Goal: Task Accomplishment & Management: Manage account settings

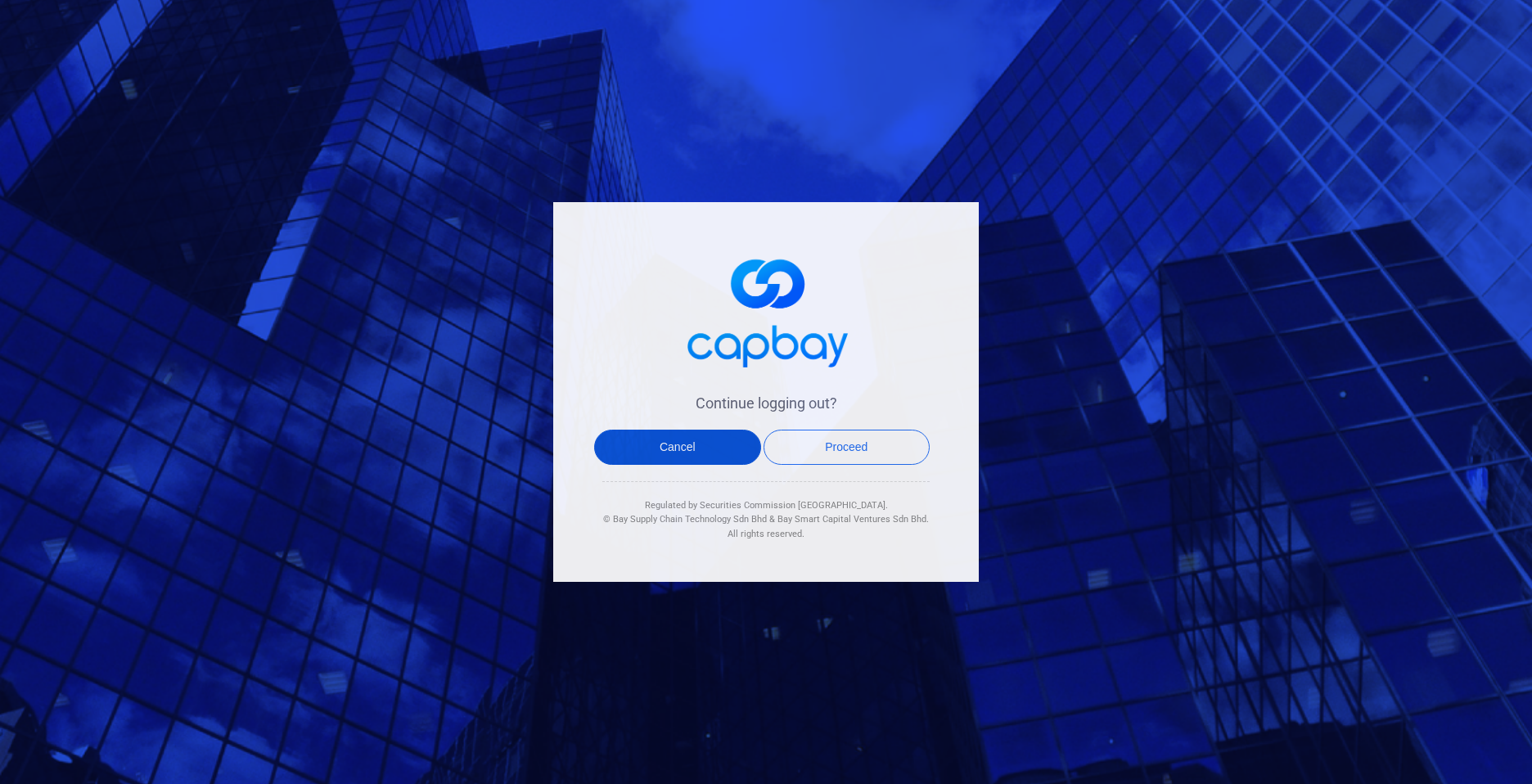
click at [722, 438] on button "Cancel" at bounding box center [677, 447] width 167 height 35
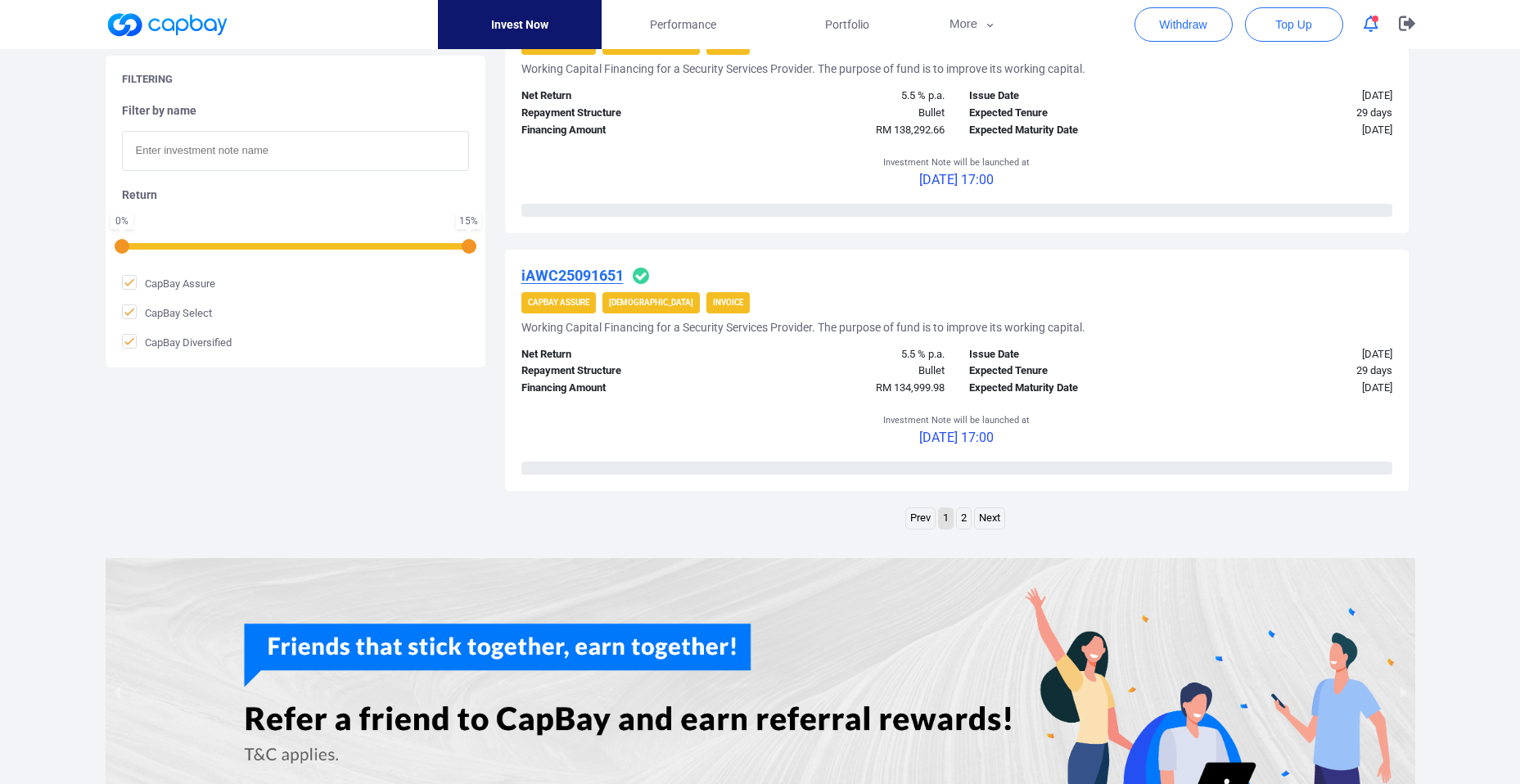
scroll to position [2469, 0]
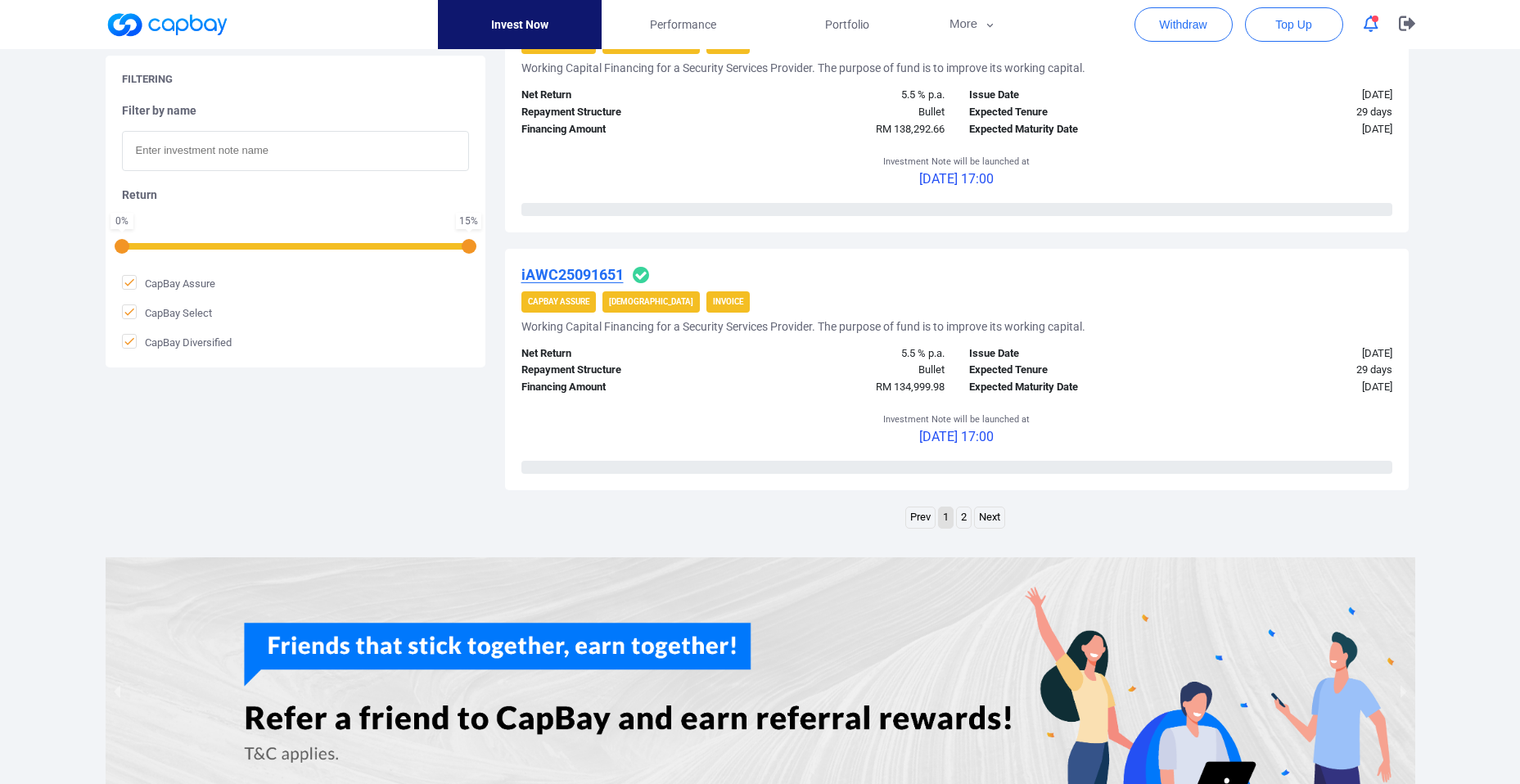
click at [968, 521] on link "2" at bounding box center [963, 517] width 14 height 21
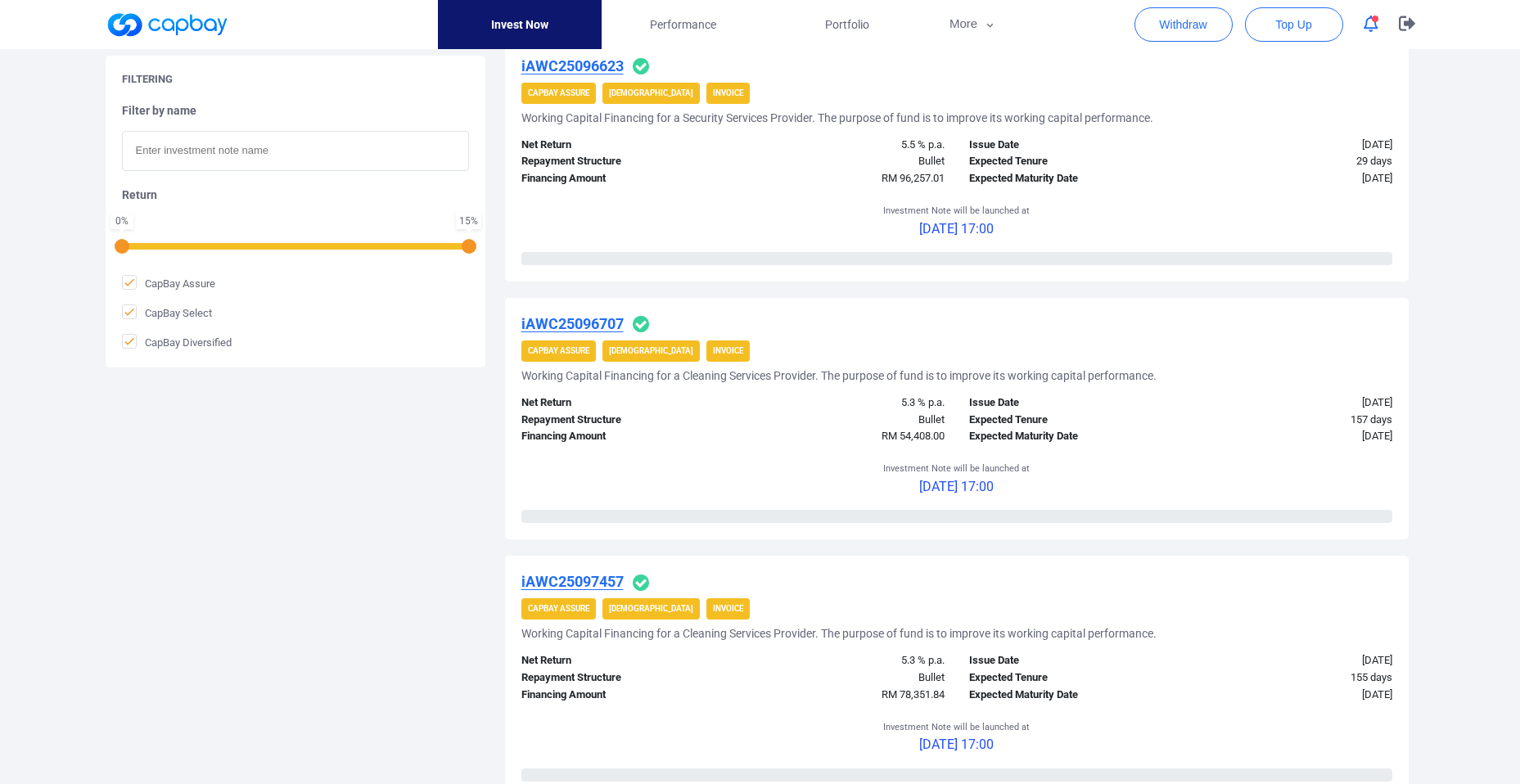
scroll to position [473, 0]
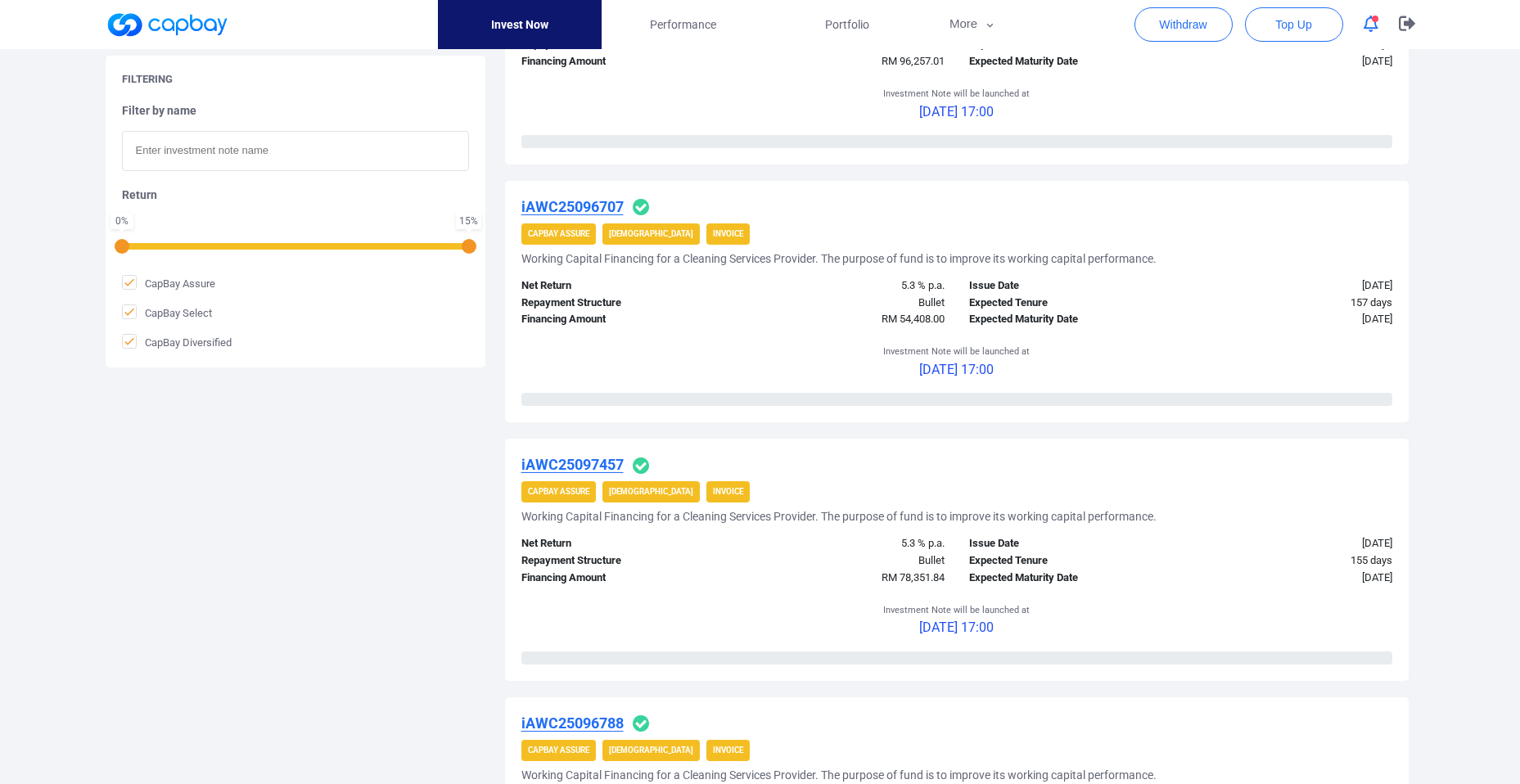
click at [609, 208] on u "iAWC25096707" at bounding box center [572, 206] width 102 height 17
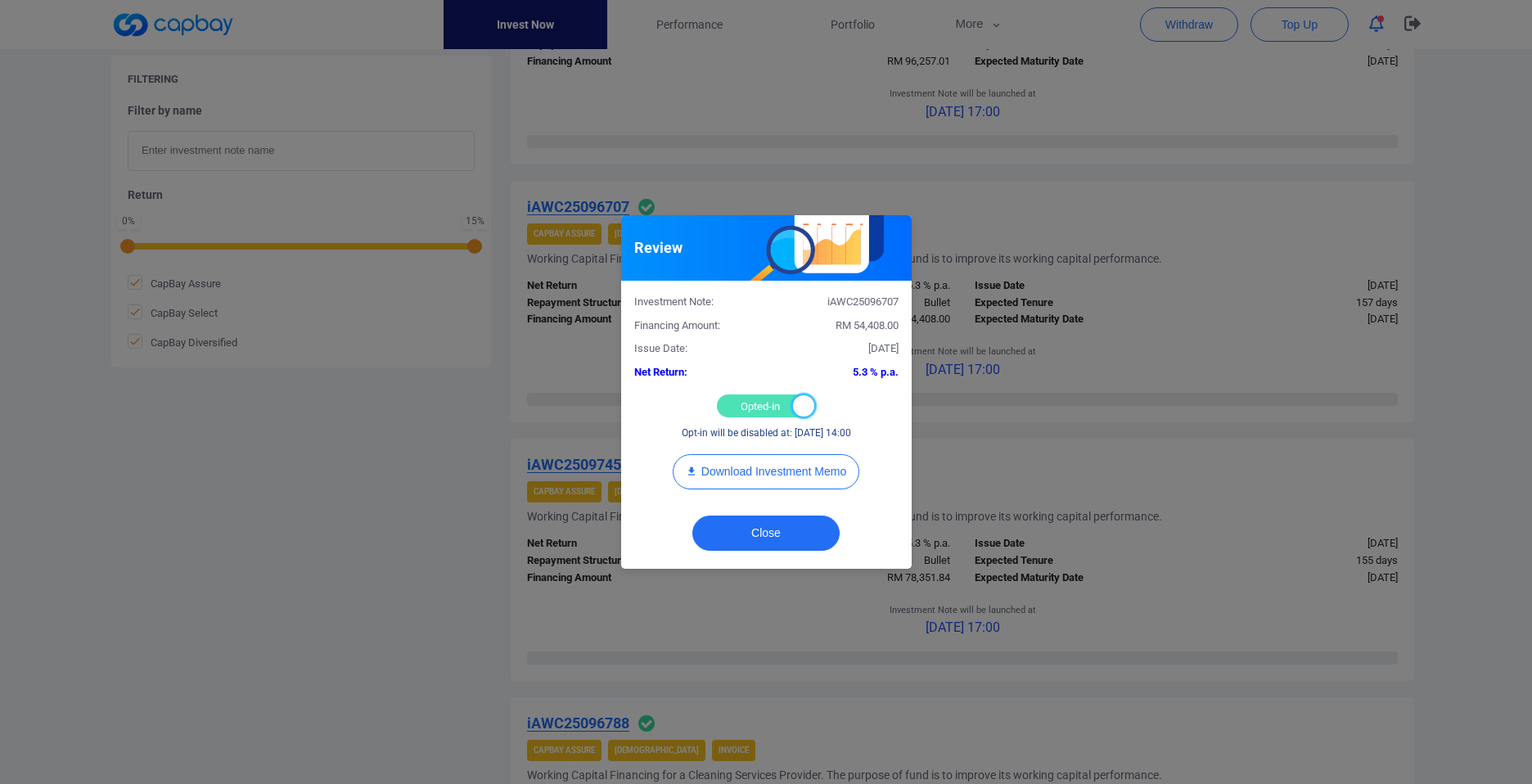
click at [795, 408] on div at bounding box center [804, 406] width 21 height 21
checkbox input "false"
click at [793, 536] on button "Close" at bounding box center [765, 532] width 147 height 35
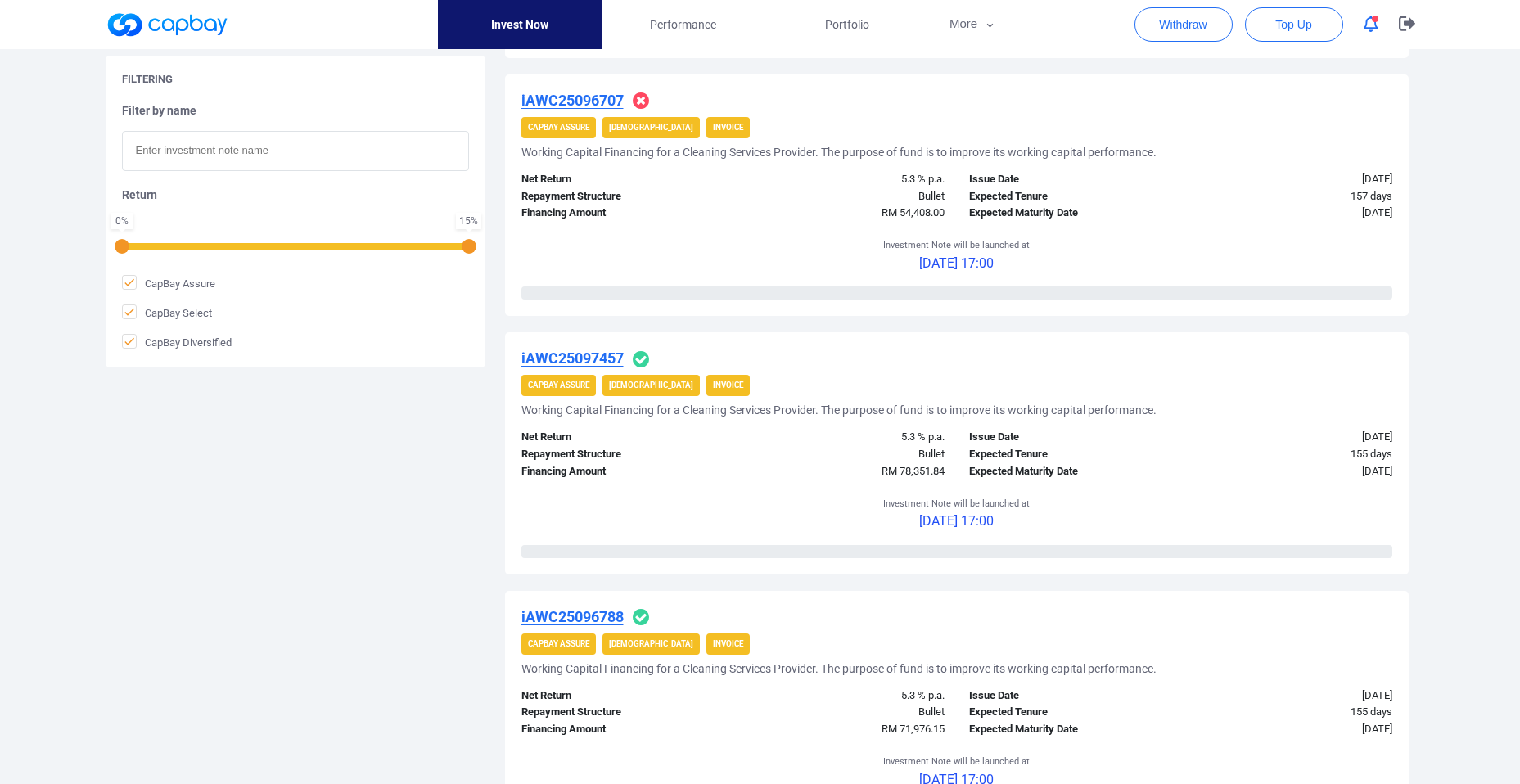
scroll to position [591, 0]
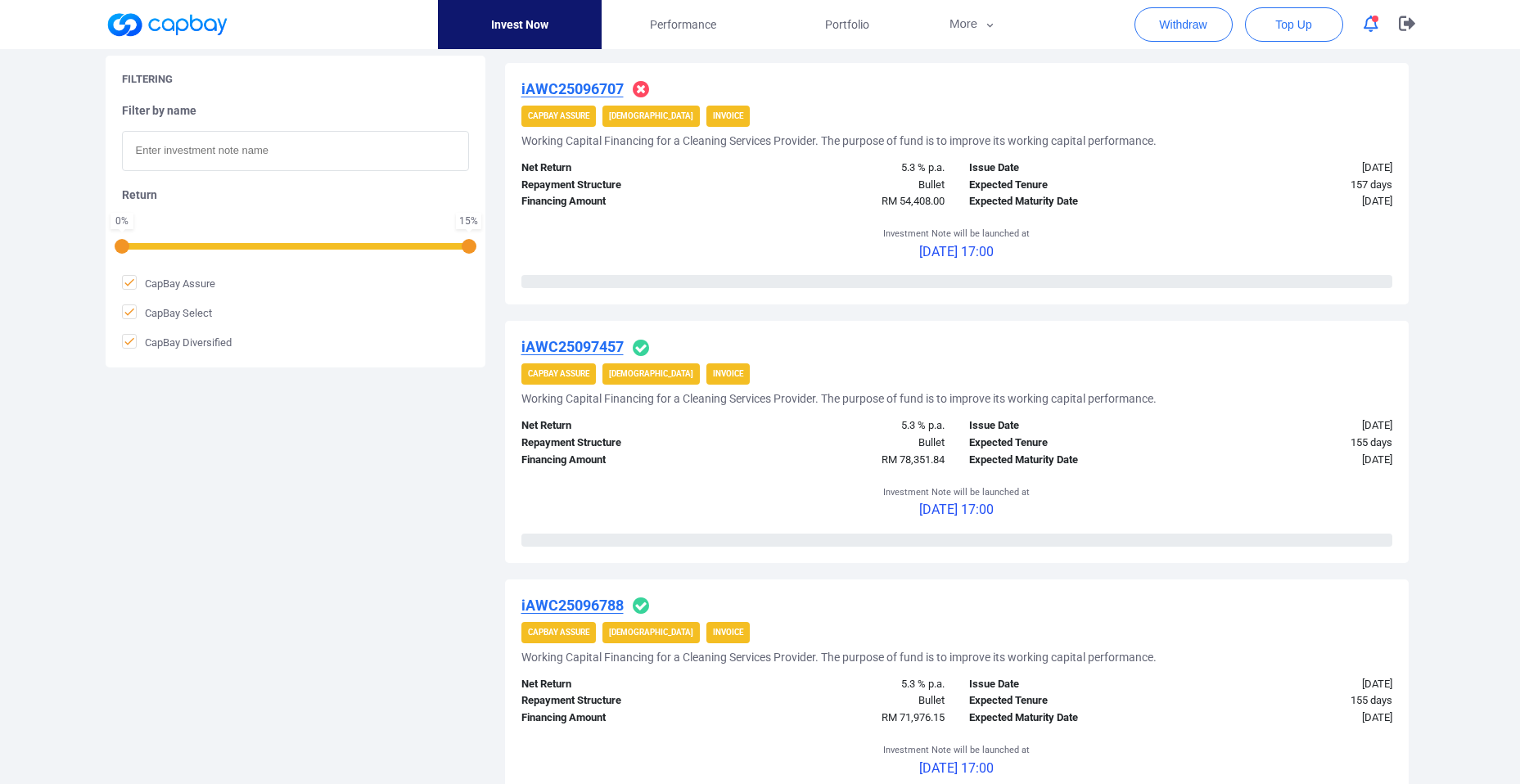
click at [618, 346] on u "iAWC25097457" at bounding box center [572, 346] width 102 height 17
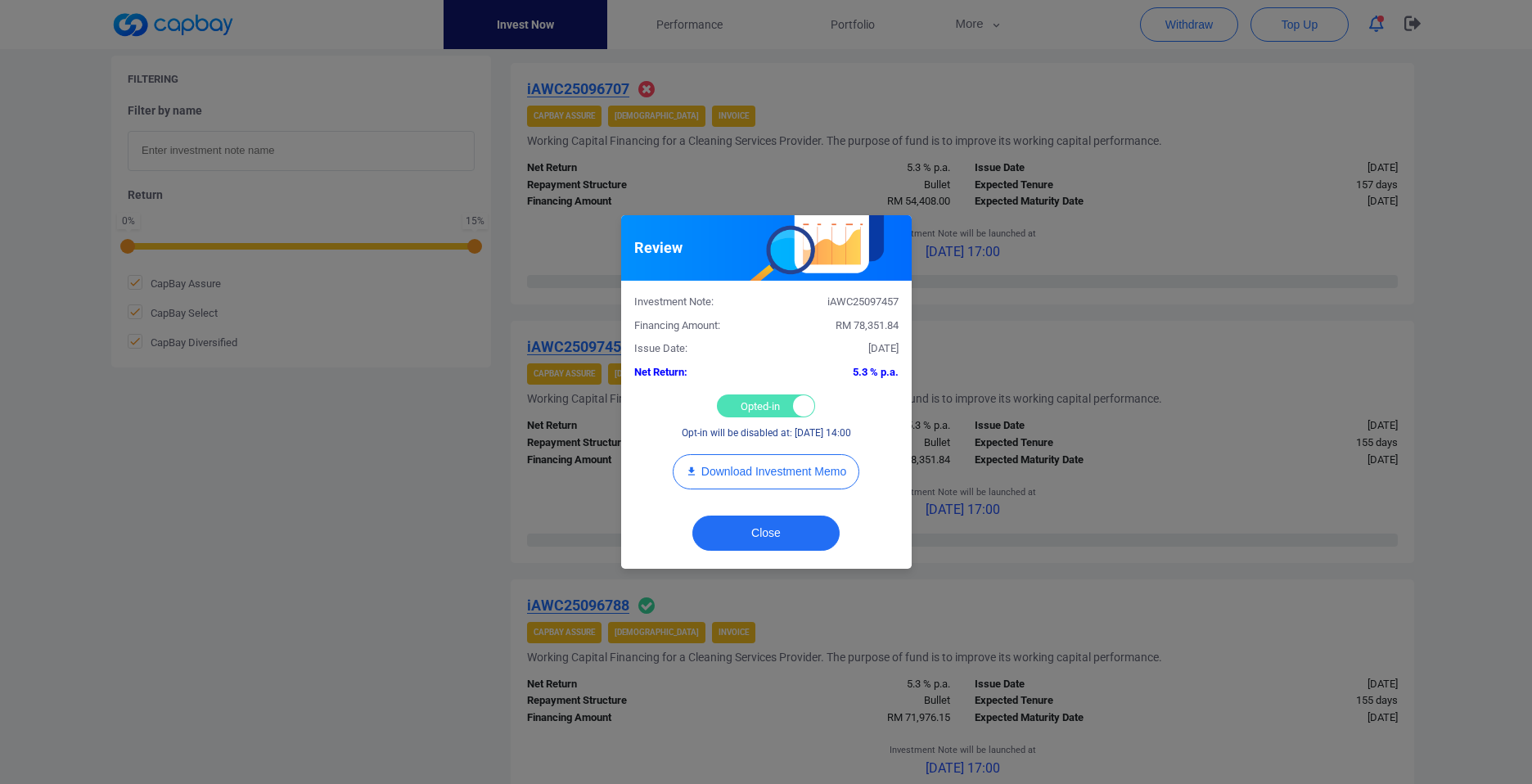
click at [769, 407] on div "Opted-in Opted-out" at bounding box center [765, 406] width 98 height 23
checkbox input "false"
click at [753, 535] on button "Close" at bounding box center [765, 532] width 147 height 35
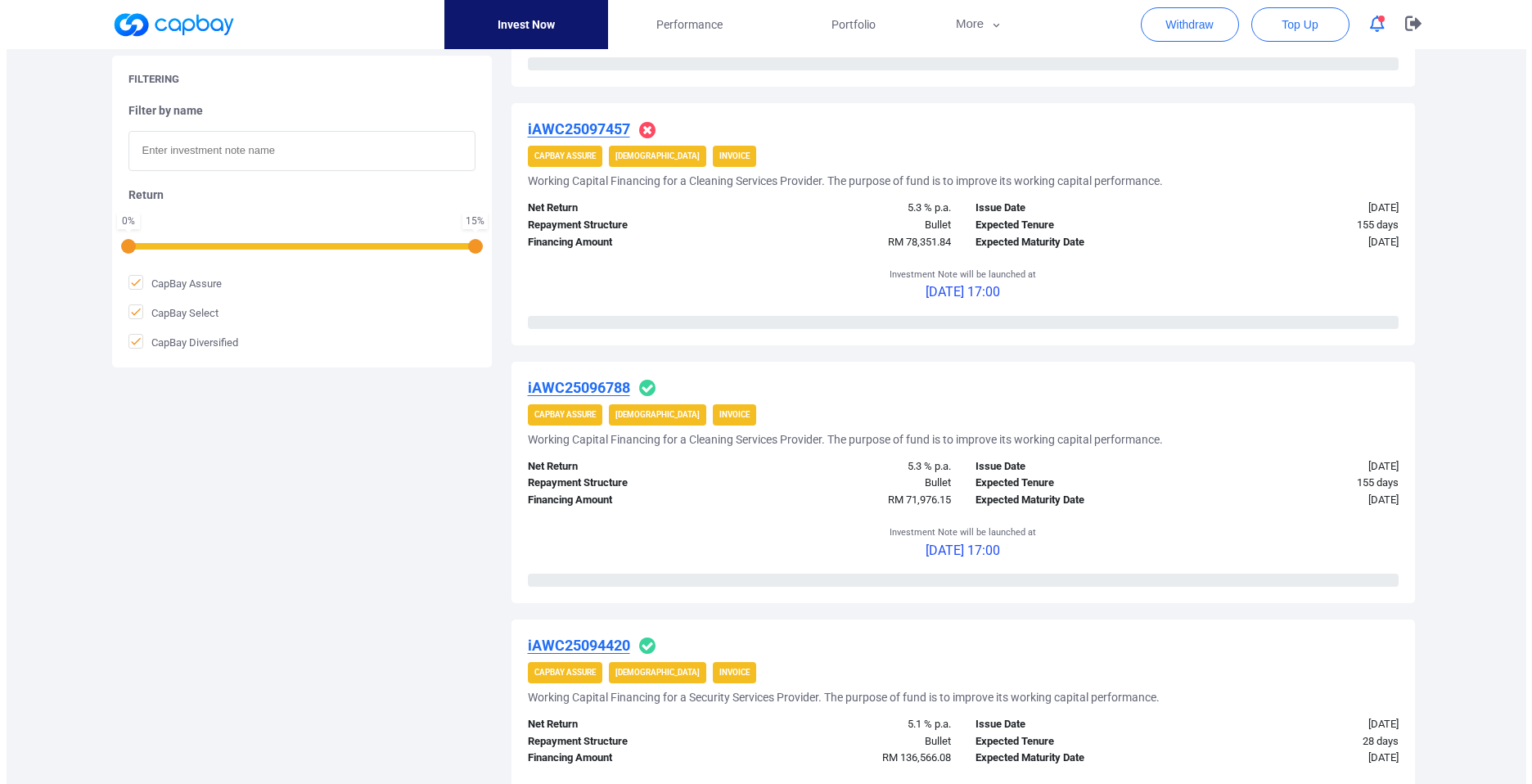
scroll to position [826, 0]
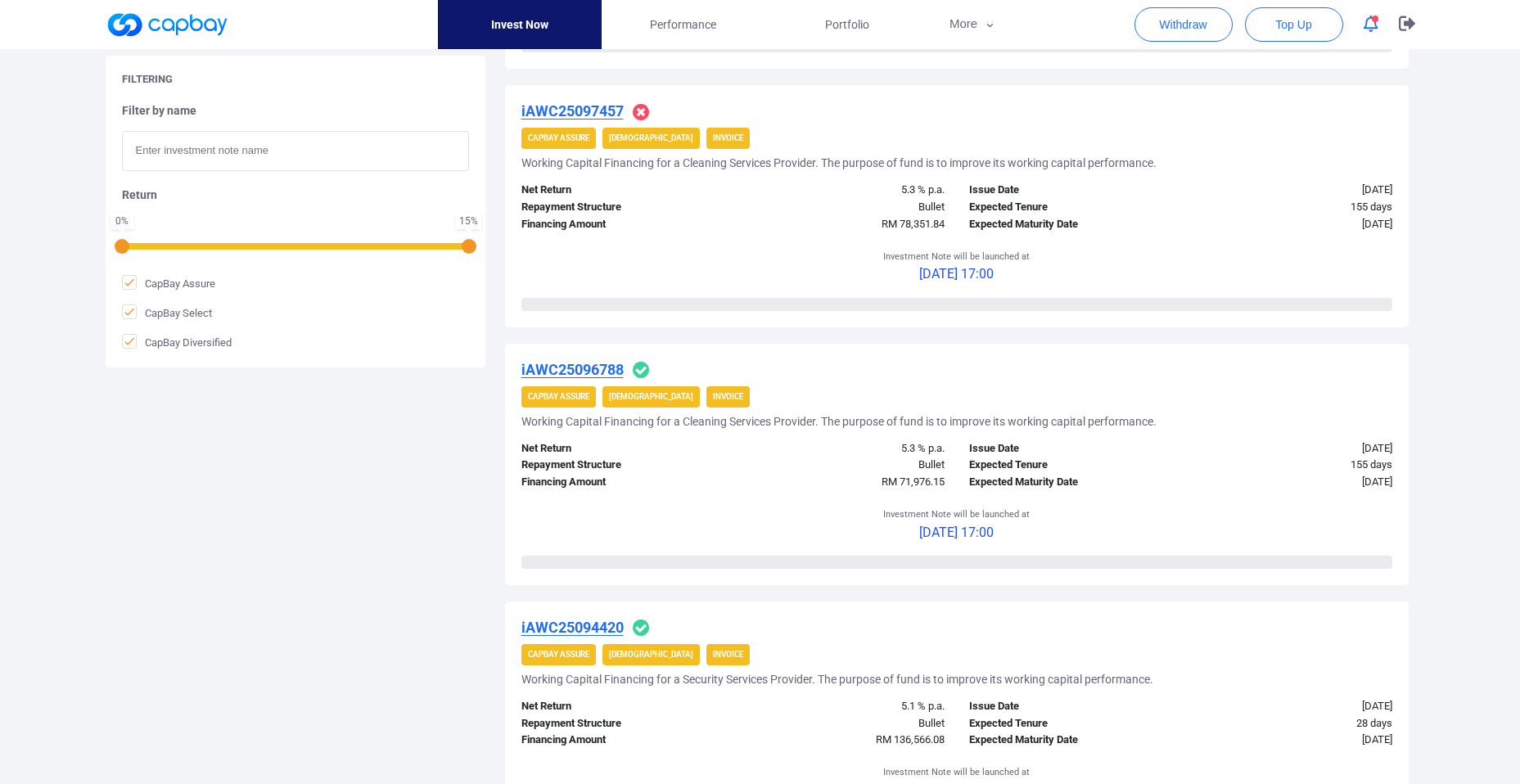
click at [606, 371] on u "iAWC25096788" at bounding box center [572, 369] width 102 height 17
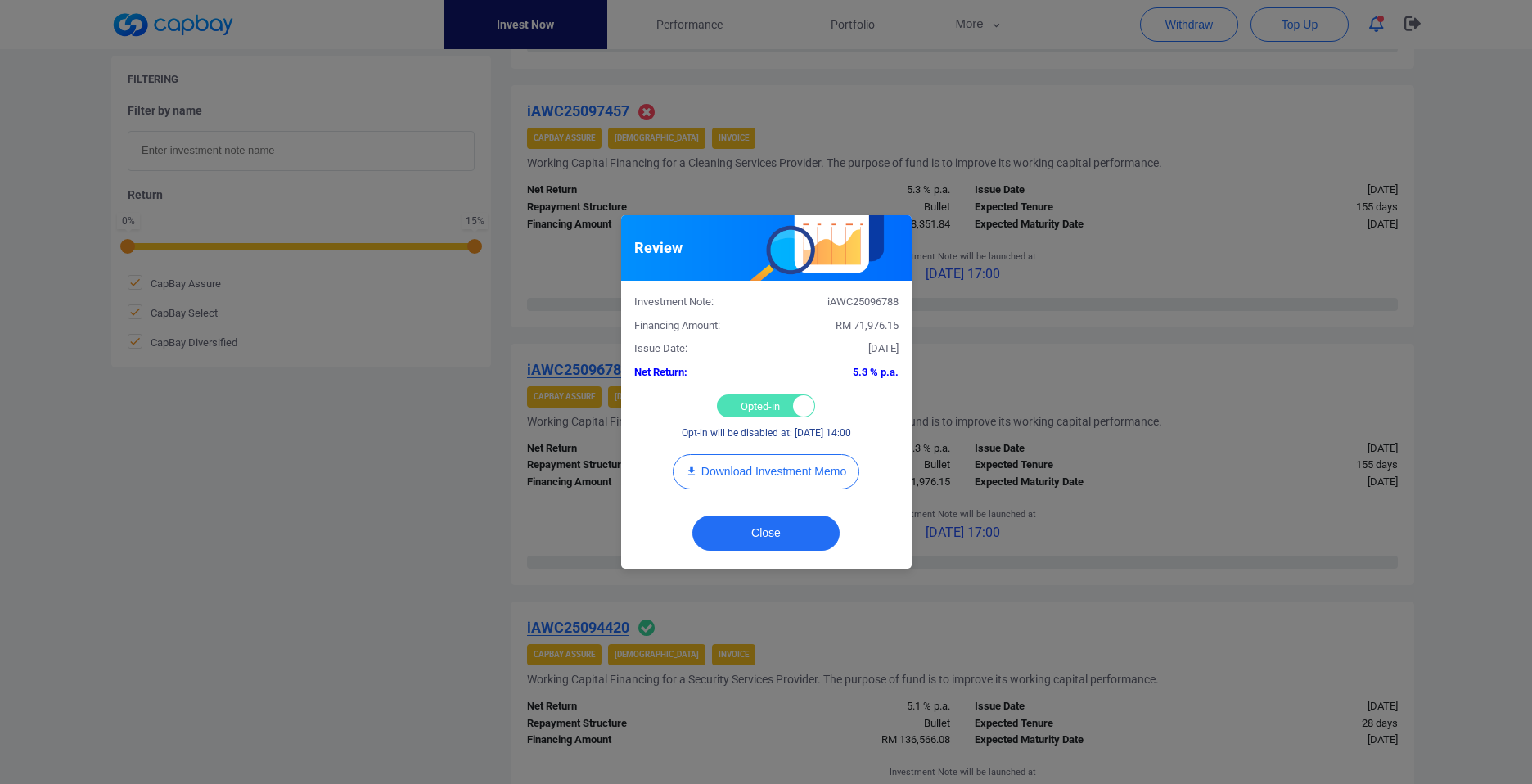
click at [743, 406] on div "Opted-in Opted-out" at bounding box center [765, 406] width 98 height 23
checkbox input "false"
click at [773, 530] on button "Close" at bounding box center [765, 532] width 147 height 35
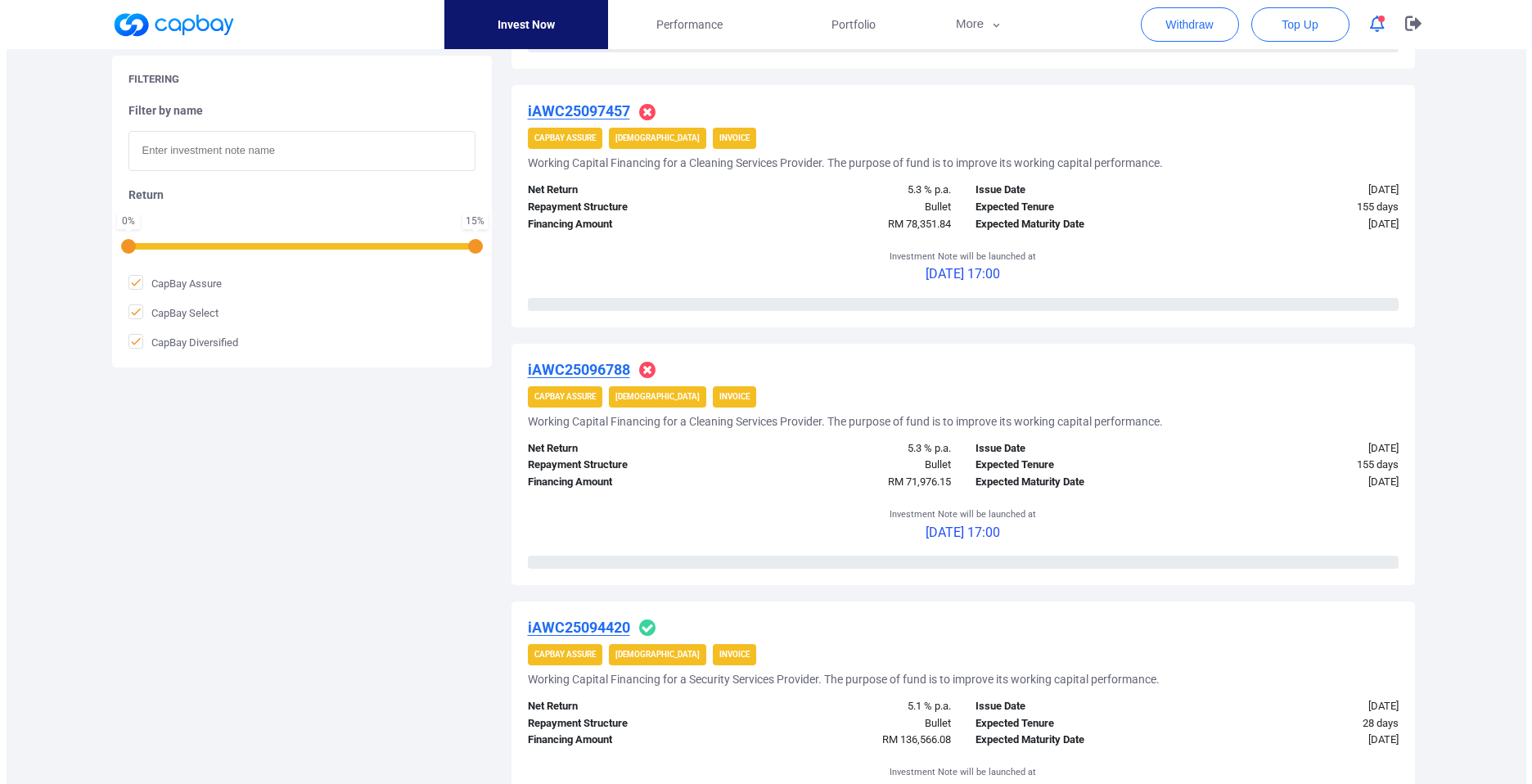
scroll to position [944, 0]
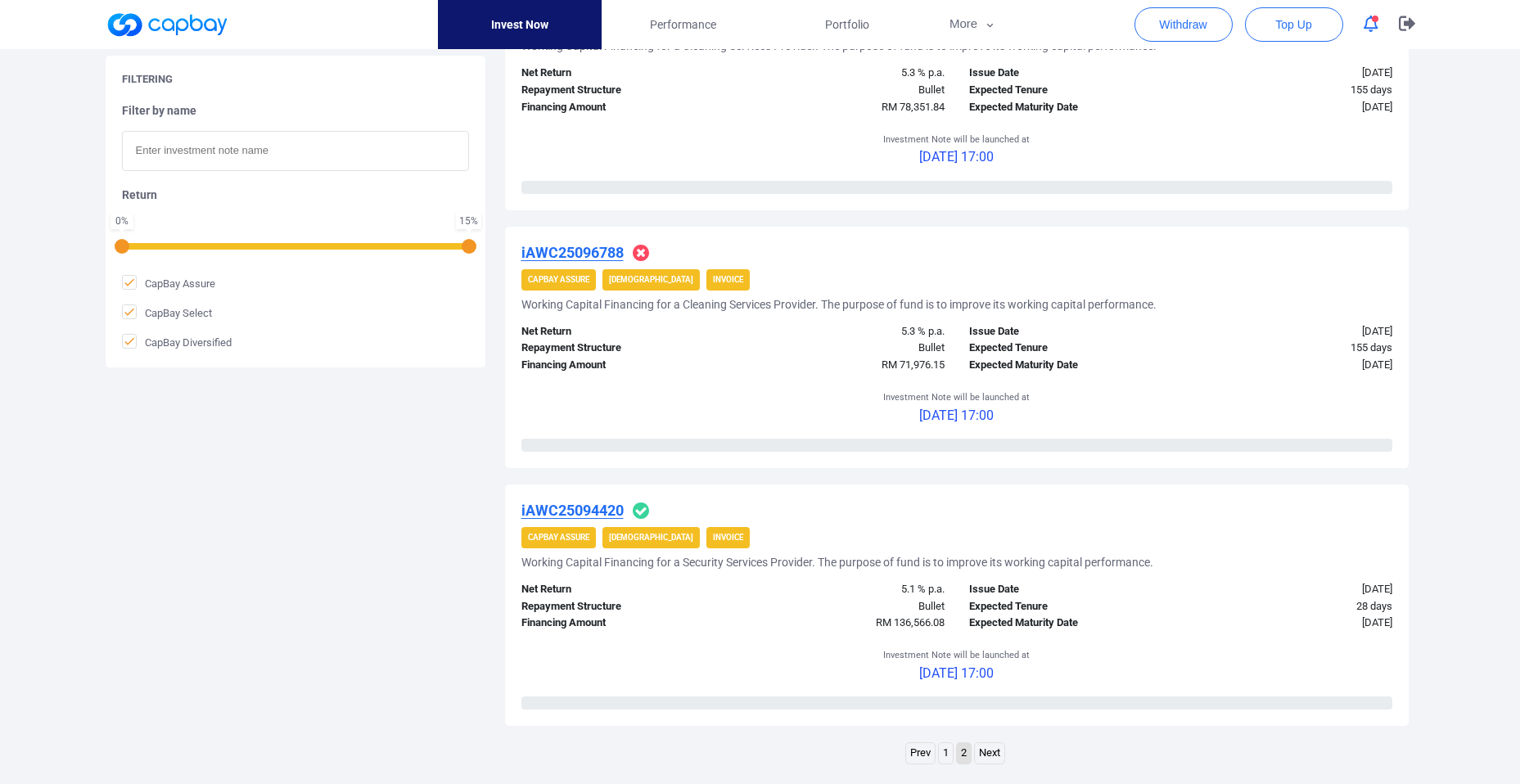
click at [605, 509] on u "iAWC25094420" at bounding box center [572, 510] width 102 height 17
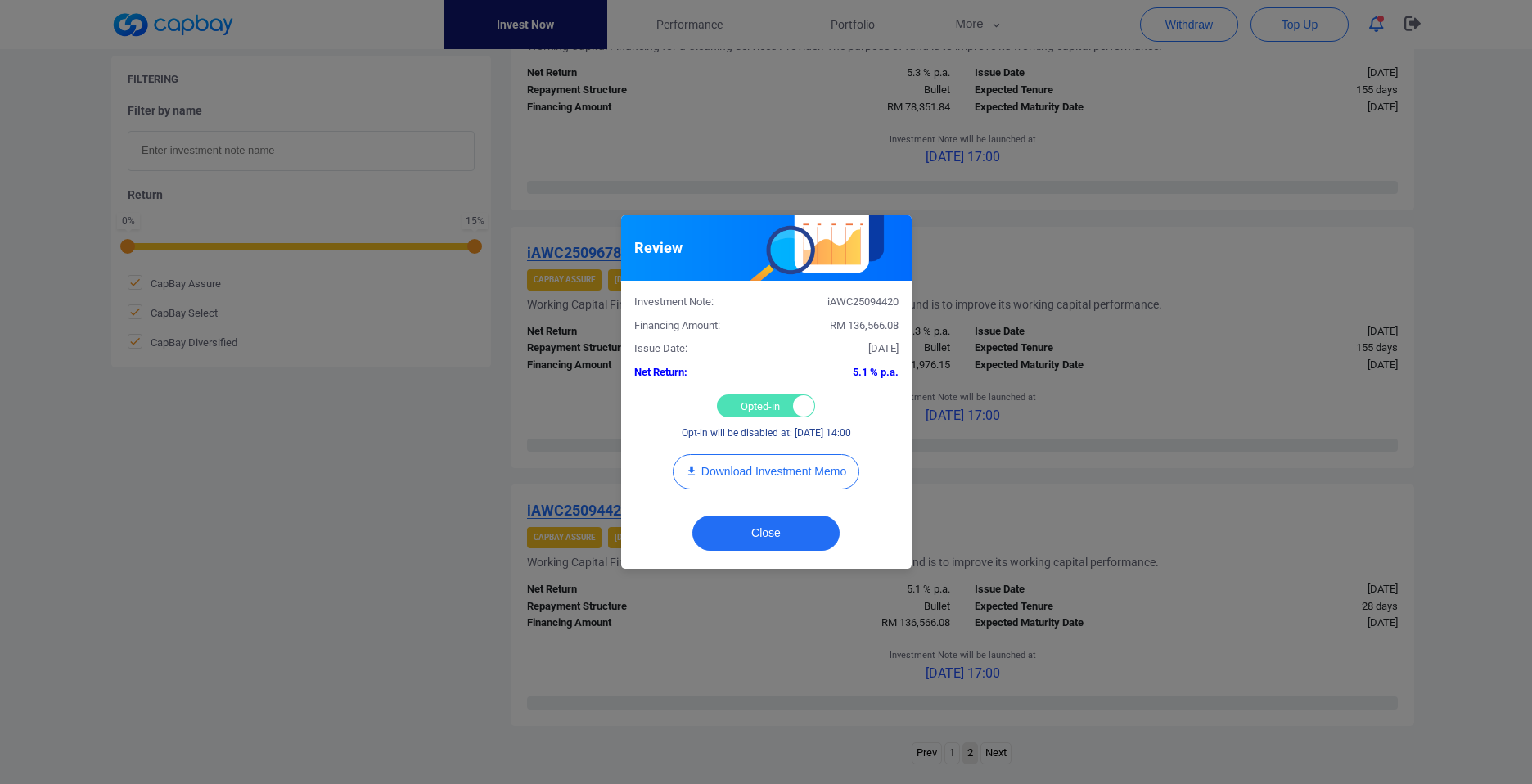
click at [750, 399] on div "Opted-in Opted-out" at bounding box center [765, 406] width 98 height 23
checkbox input "false"
click at [779, 536] on button "Close" at bounding box center [765, 532] width 147 height 35
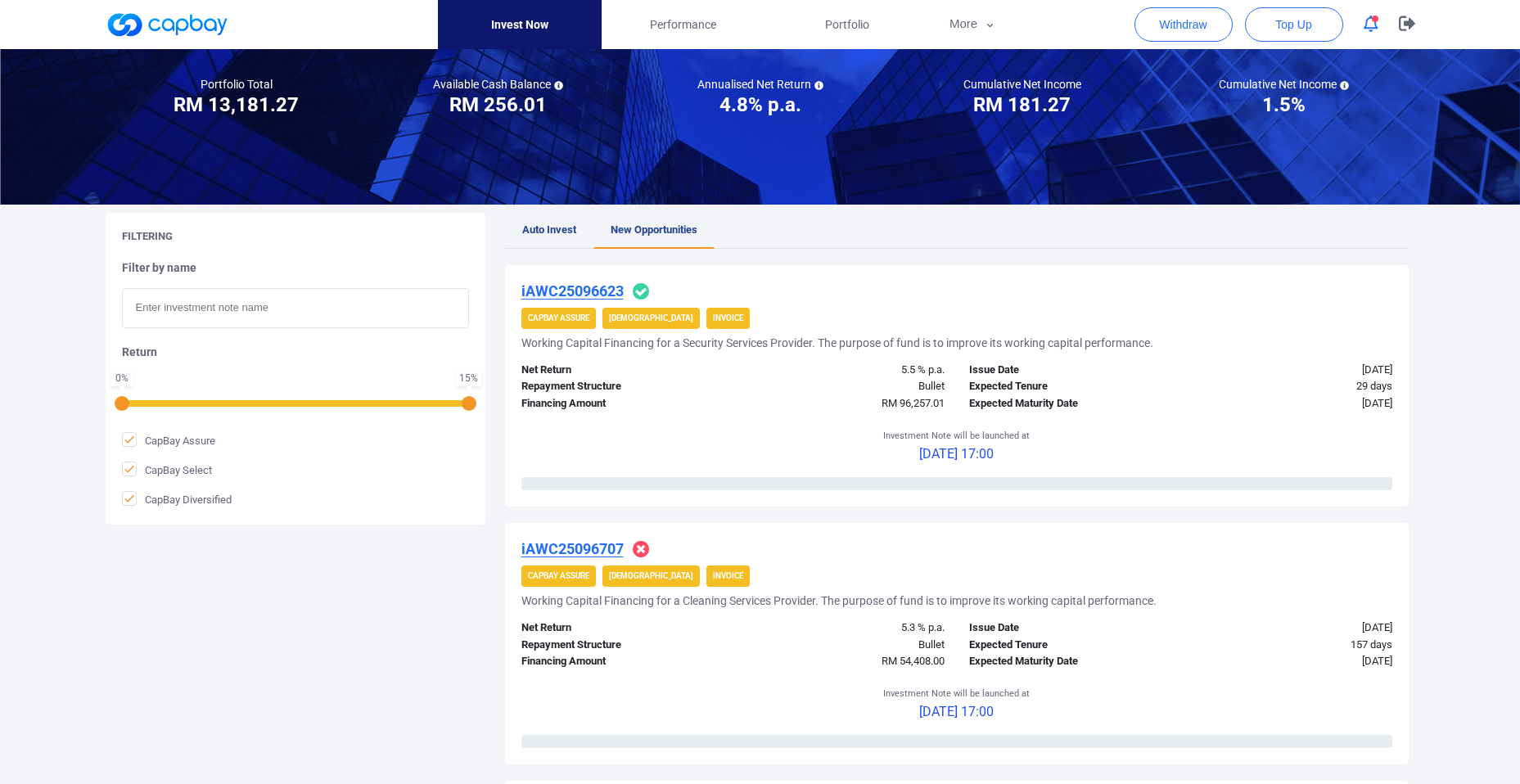
scroll to position [120, 0]
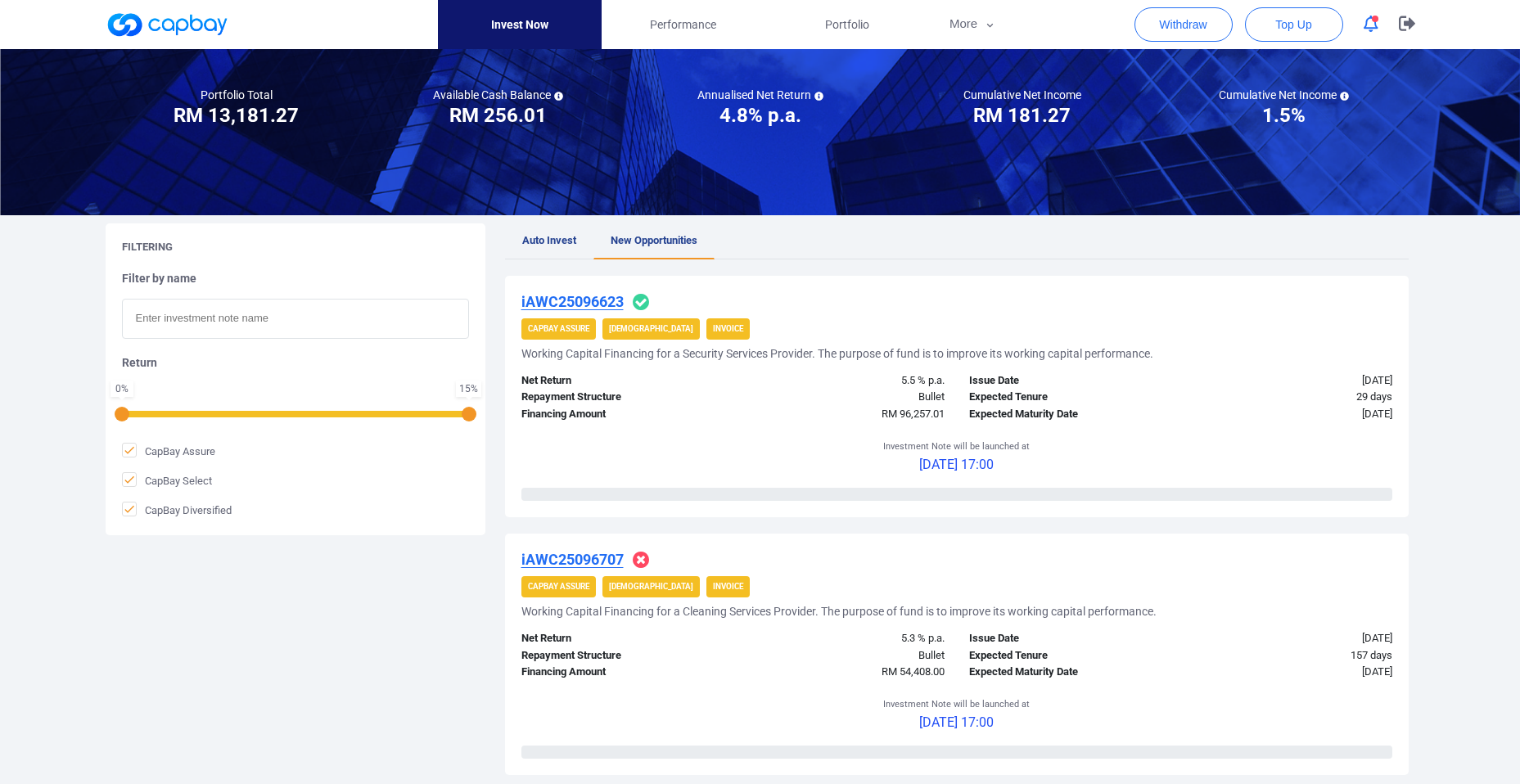
click at [597, 304] on u "iAWC25096623" at bounding box center [572, 301] width 102 height 17
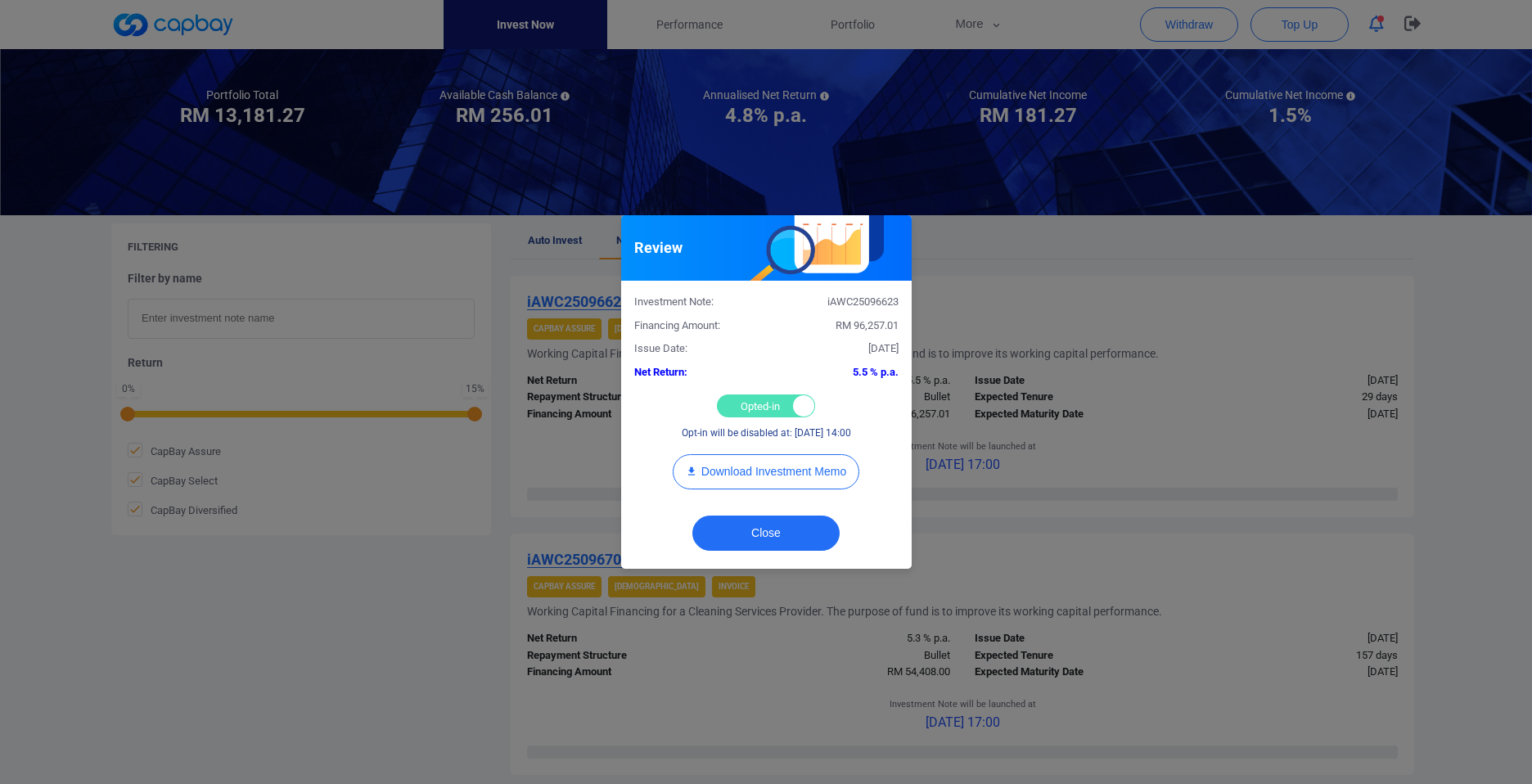
click at [759, 409] on div "Opted-in Opted-out" at bounding box center [765, 406] width 98 height 23
checkbox input "false"
click at [771, 535] on button "Close" at bounding box center [765, 532] width 147 height 35
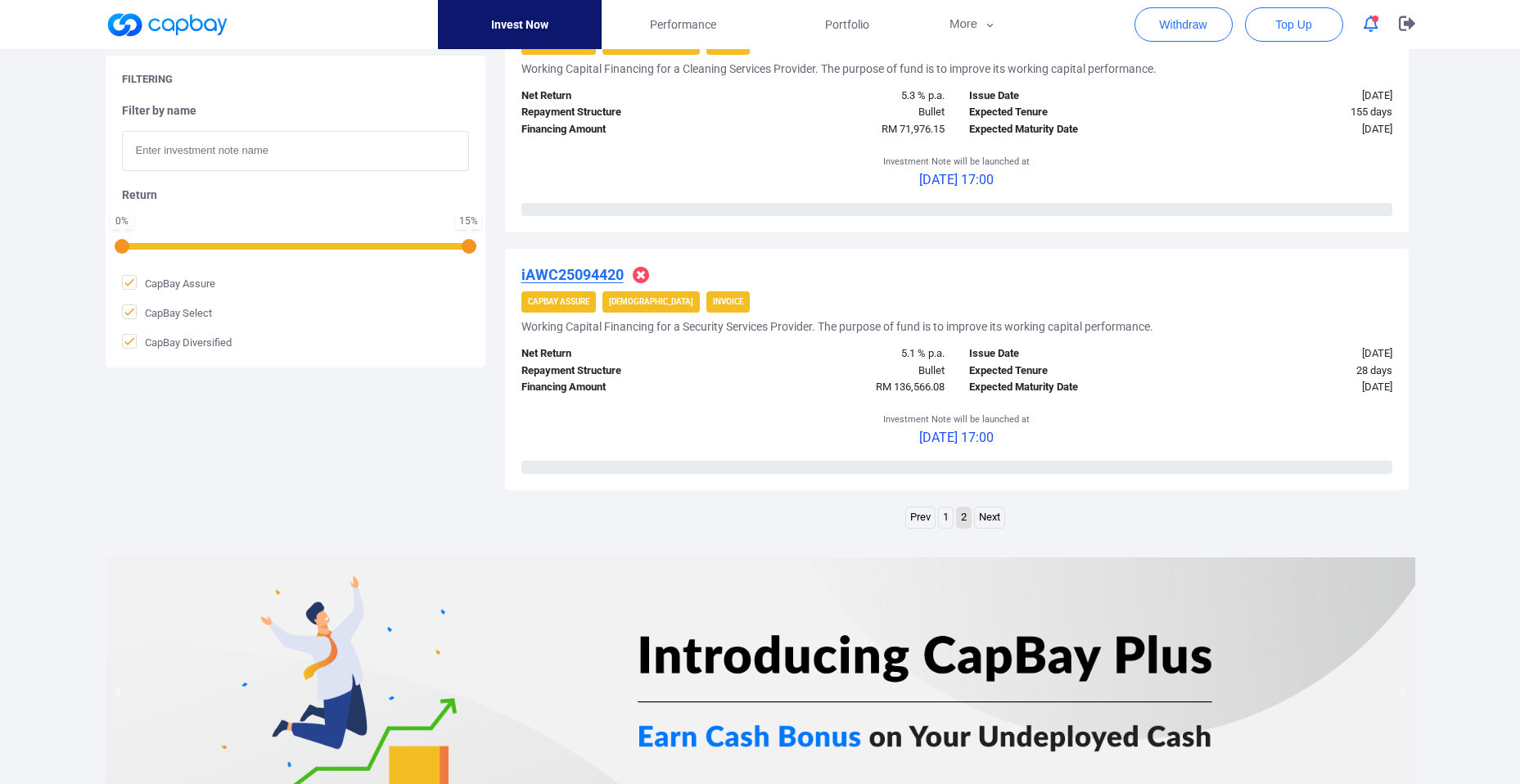
click at [942, 523] on link "1" at bounding box center [946, 517] width 14 height 21
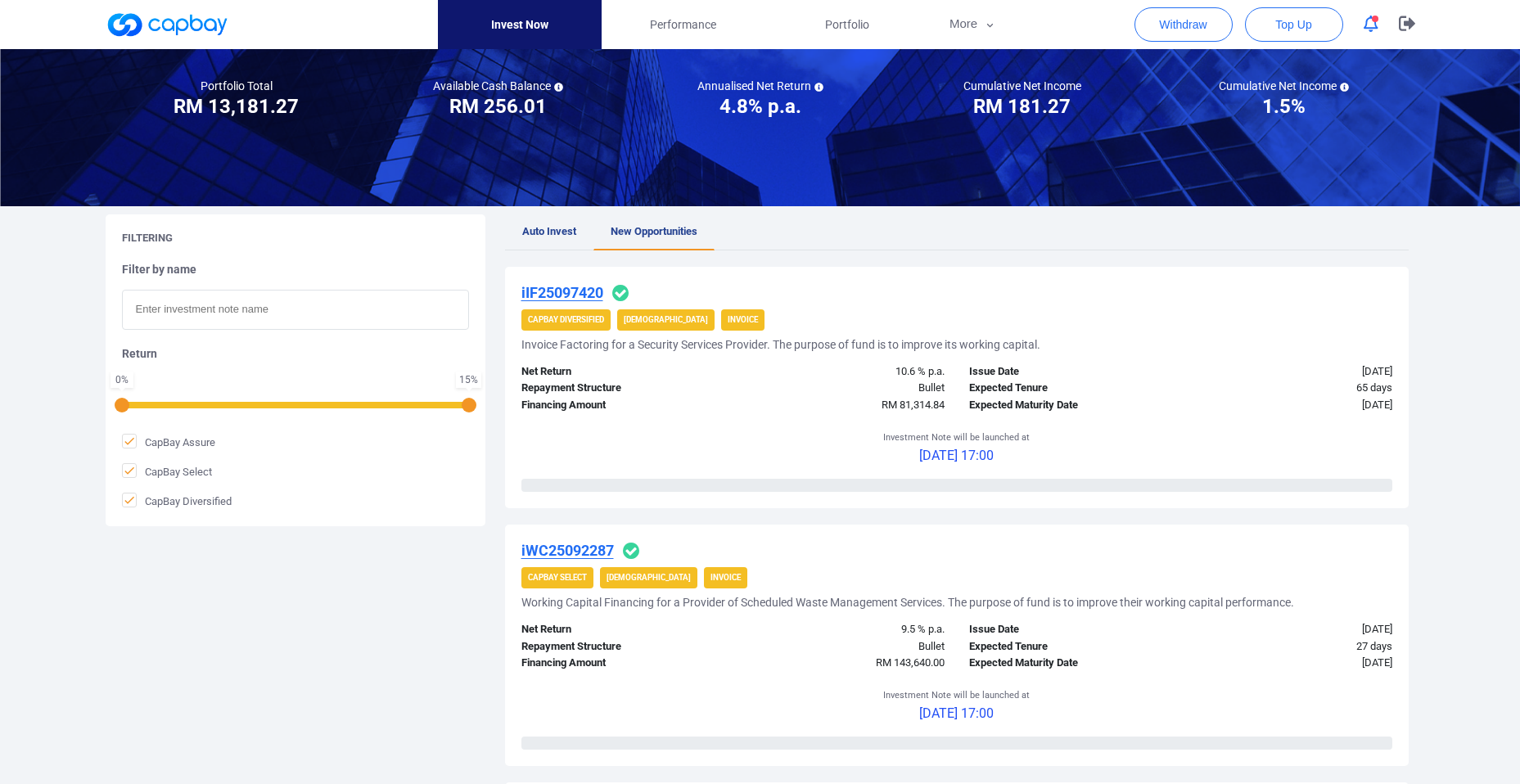
scroll to position [118, 0]
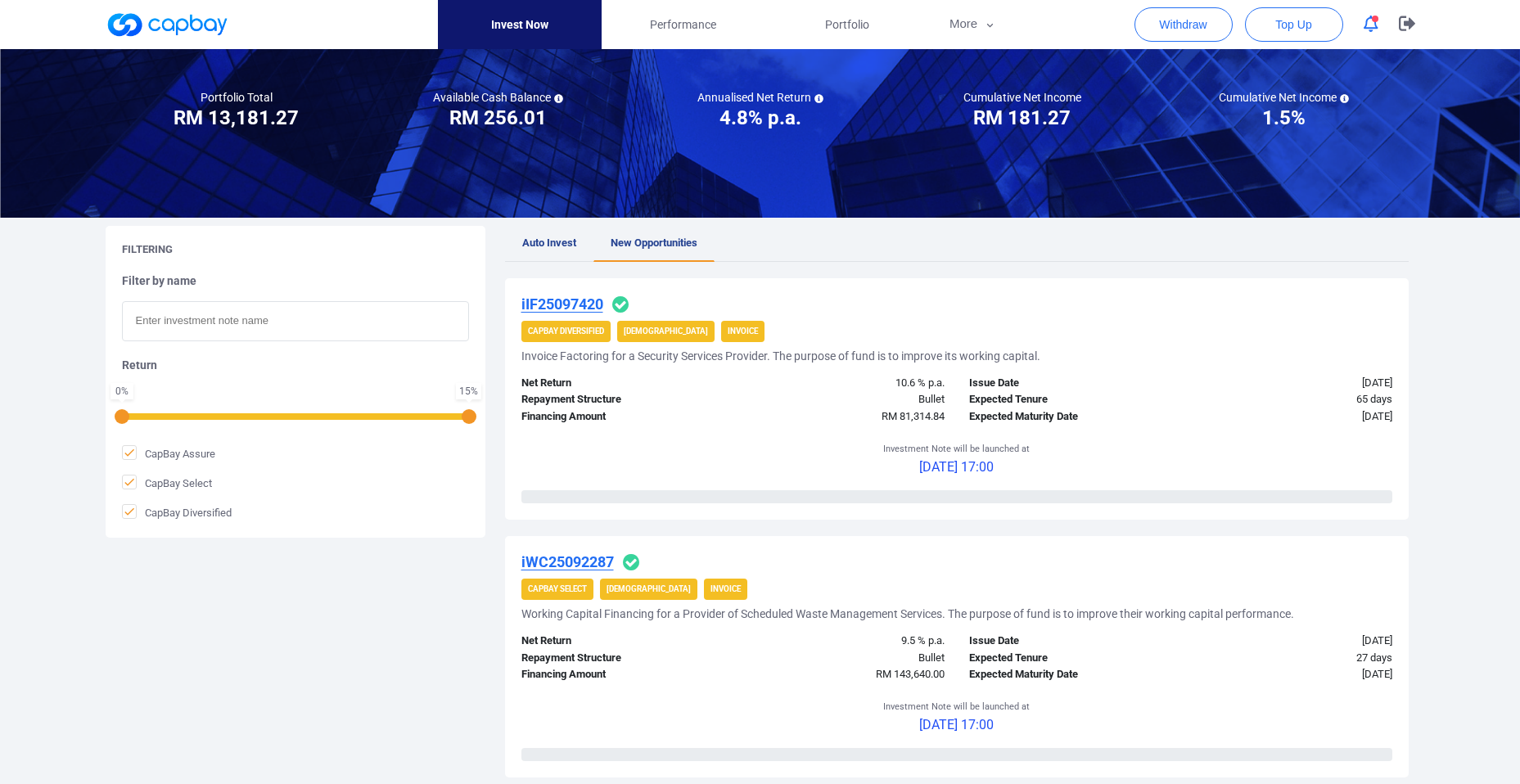
click at [583, 303] on u "iIF25097420" at bounding box center [561, 304] width 81 height 17
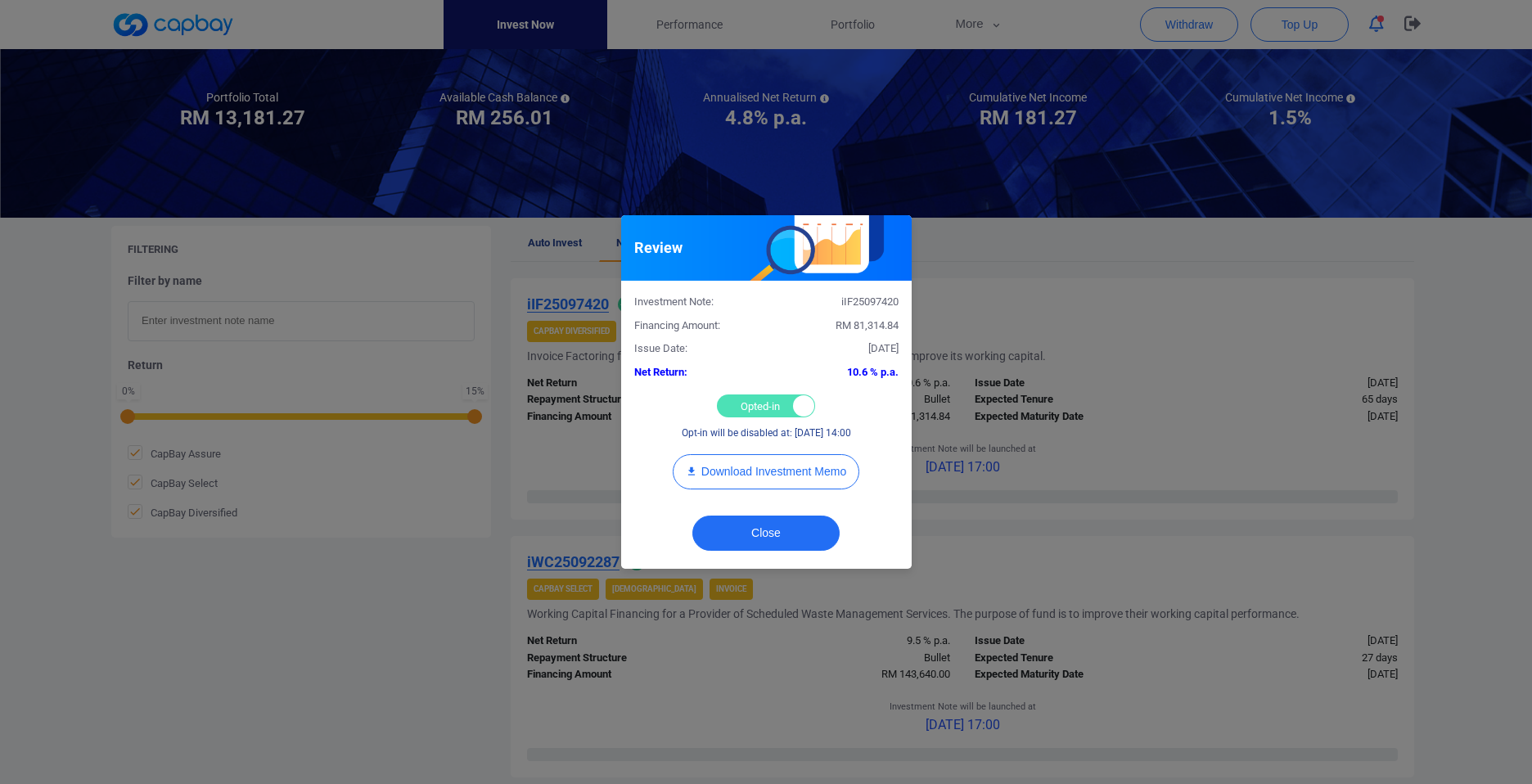
click at [734, 407] on div "Opted-in Opted-out" at bounding box center [765, 406] width 98 height 23
checkbox input "false"
click at [767, 536] on button "Close" at bounding box center [765, 532] width 147 height 35
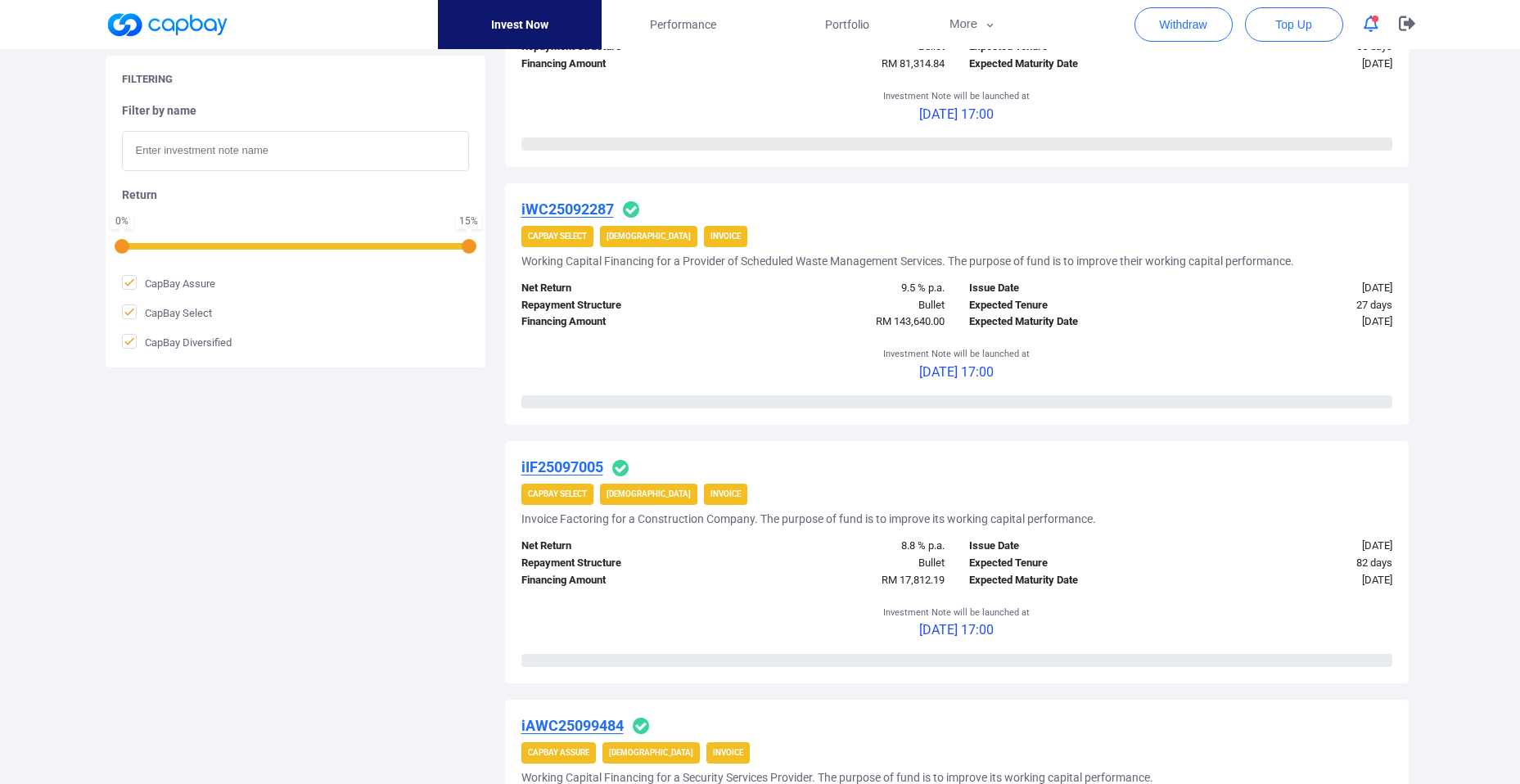
scroll to position [588, 0]
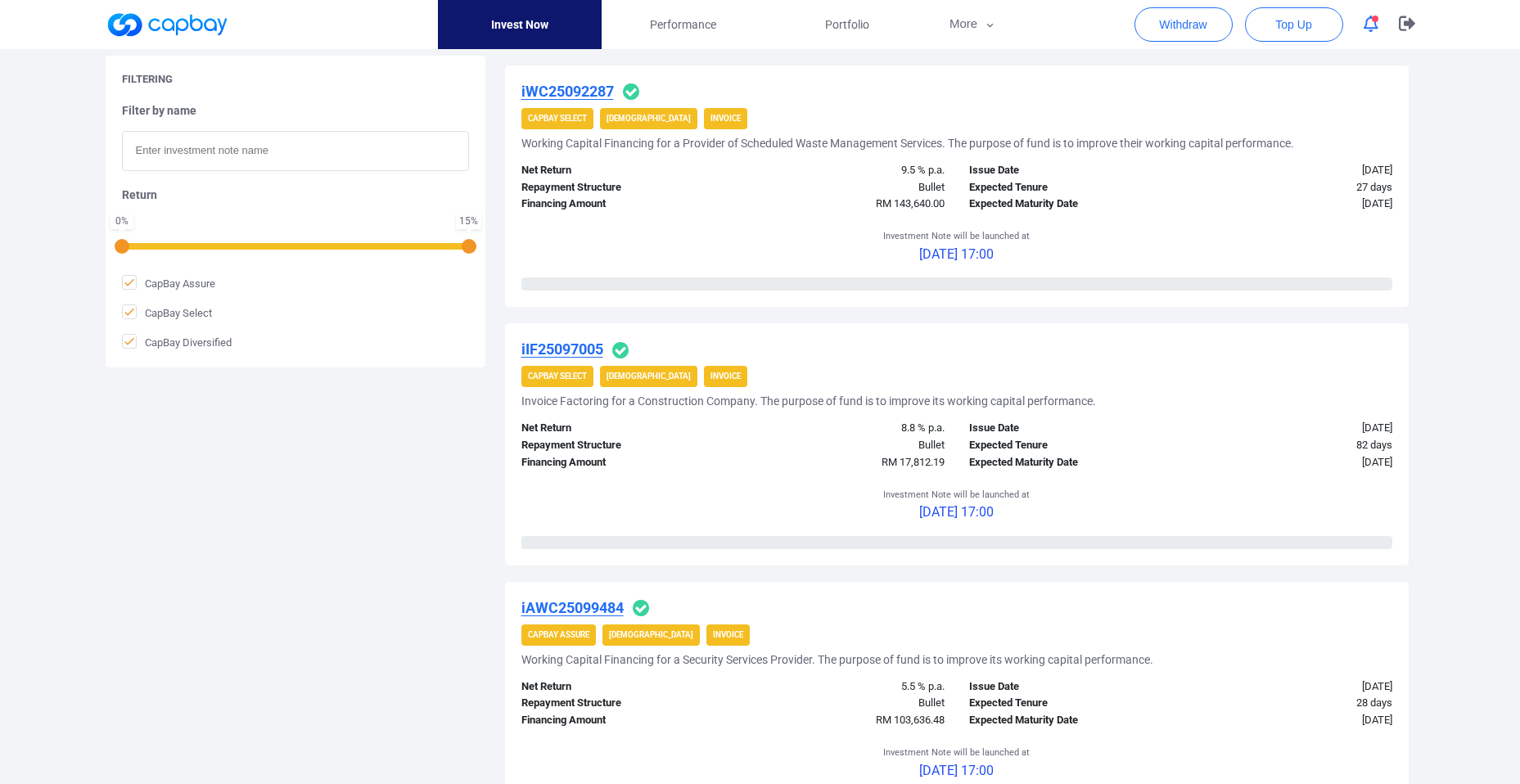
click at [562, 350] on u "iIF25097005" at bounding box center [561, 349] width 81 height 17
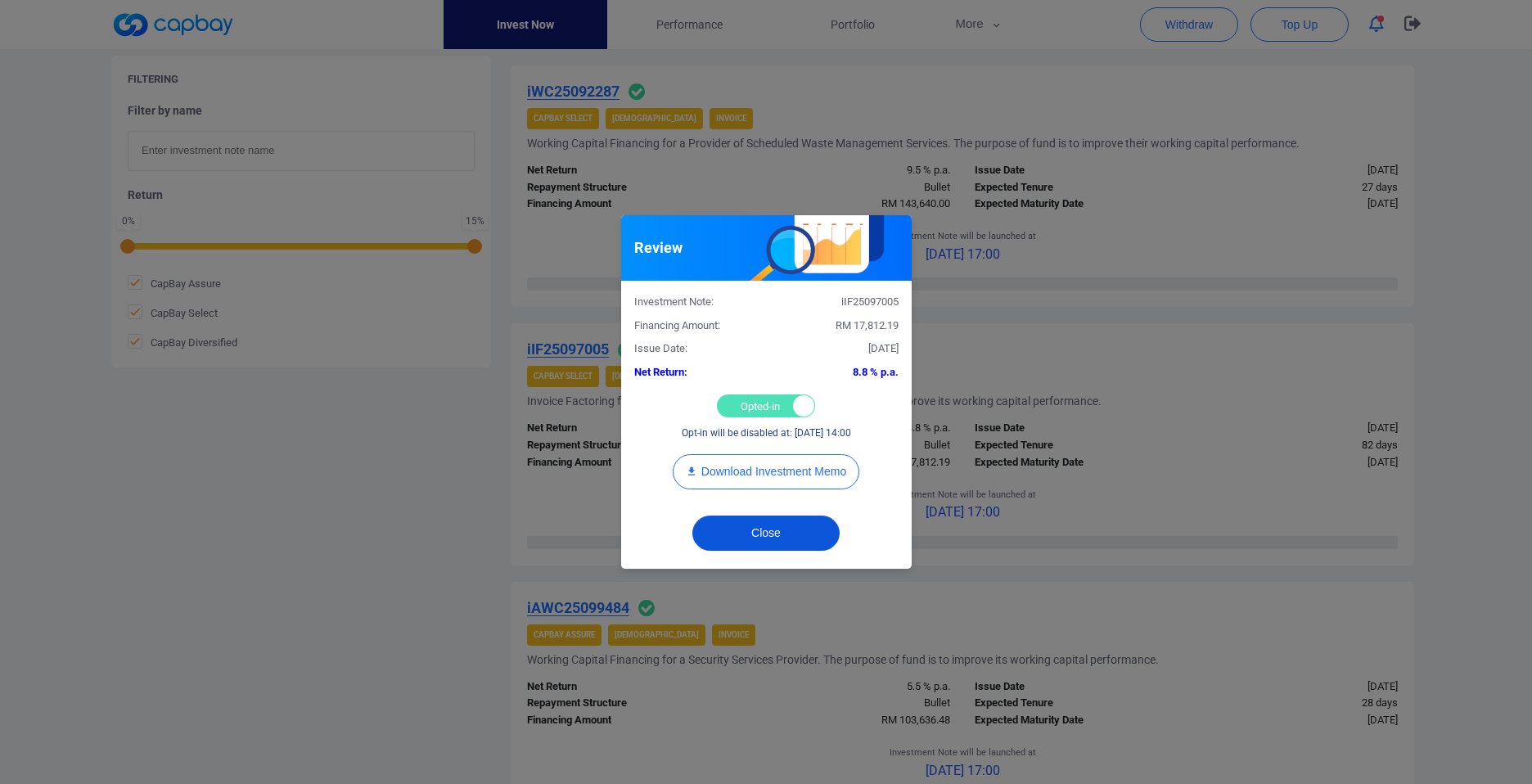
click at [787, 530] on button "Close" at bounding box center [765, 532] width 147 height 35
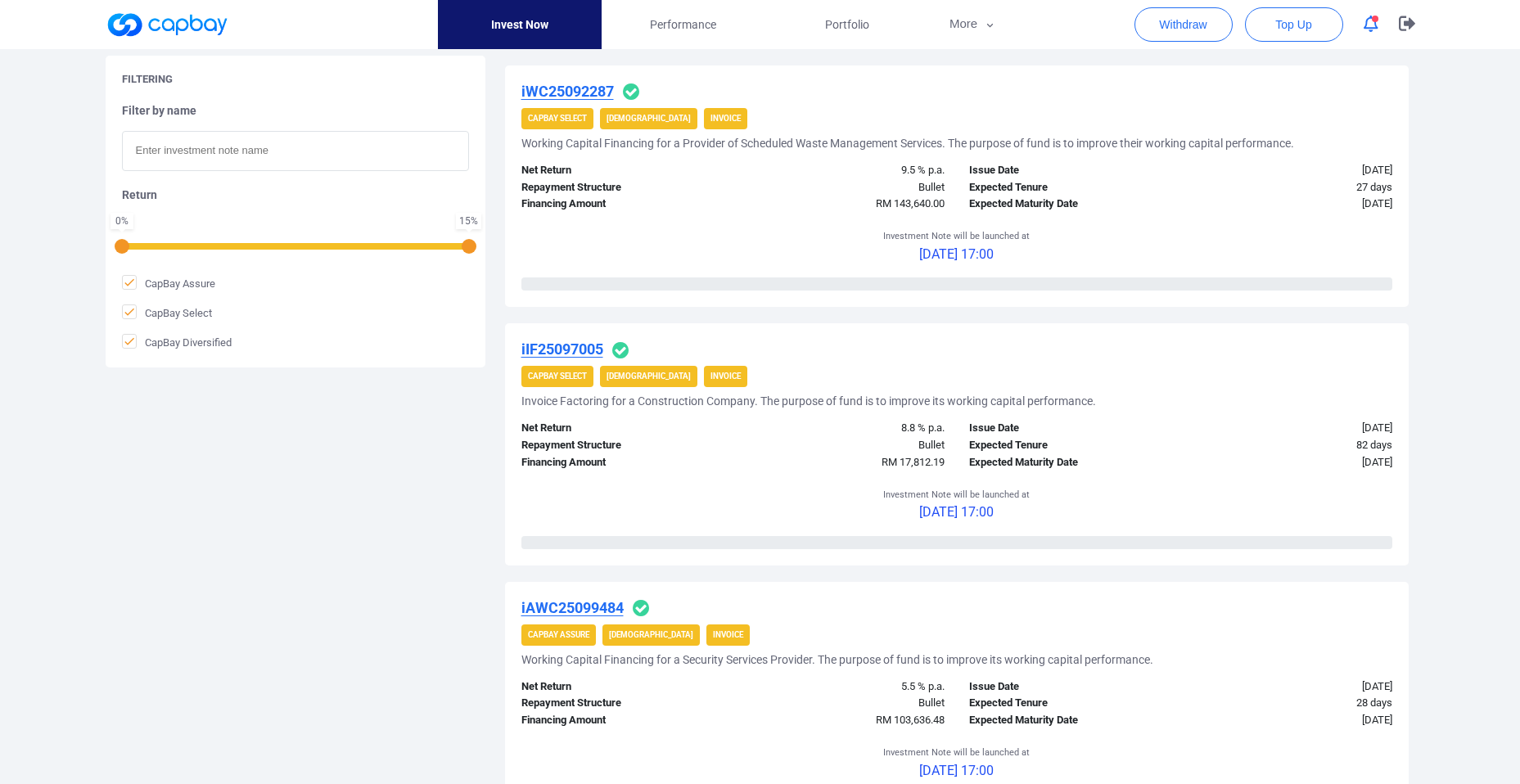
click at [574, 354] on u "iIF25097005" at bounding box center [561, 349] width 81 height 17
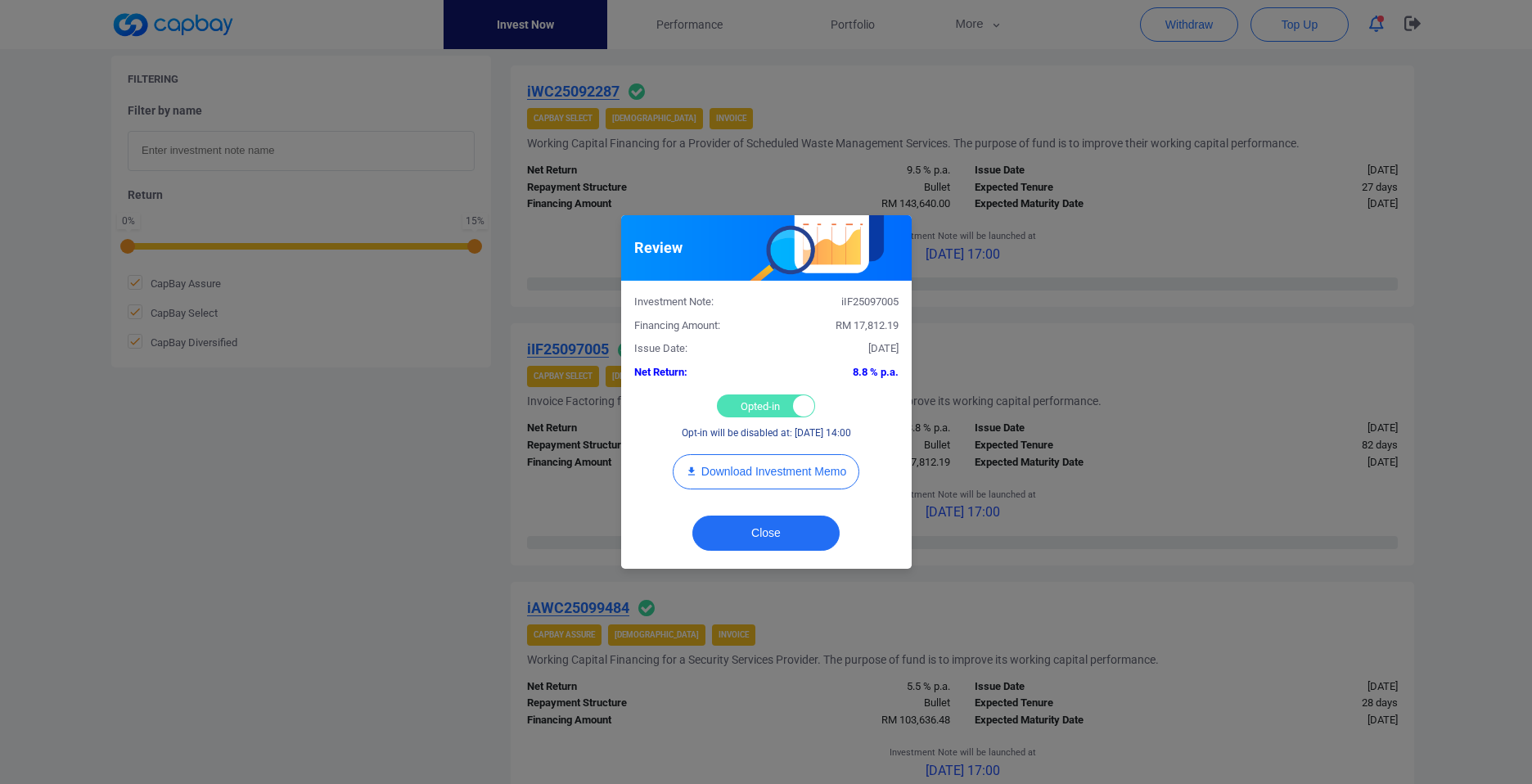
click at [761, 411] on div "Opted-in Opted-out" at bounding box center [765, 406] width 98 height 23
checkbox input "false"
click at [745, 519] on button "Close" at bounding box center [765, 532] width 147 height 35
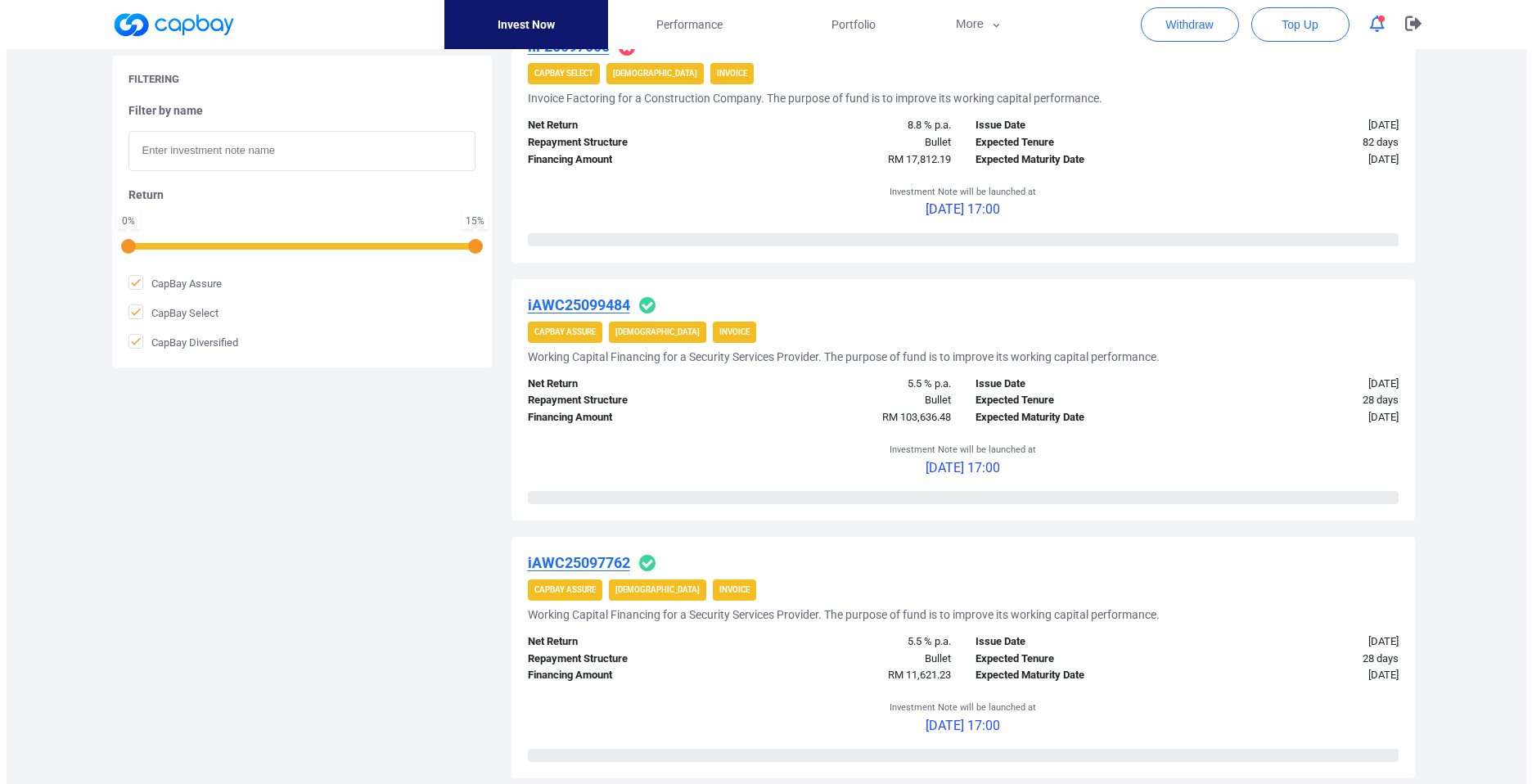
scroll to position [941, 0]
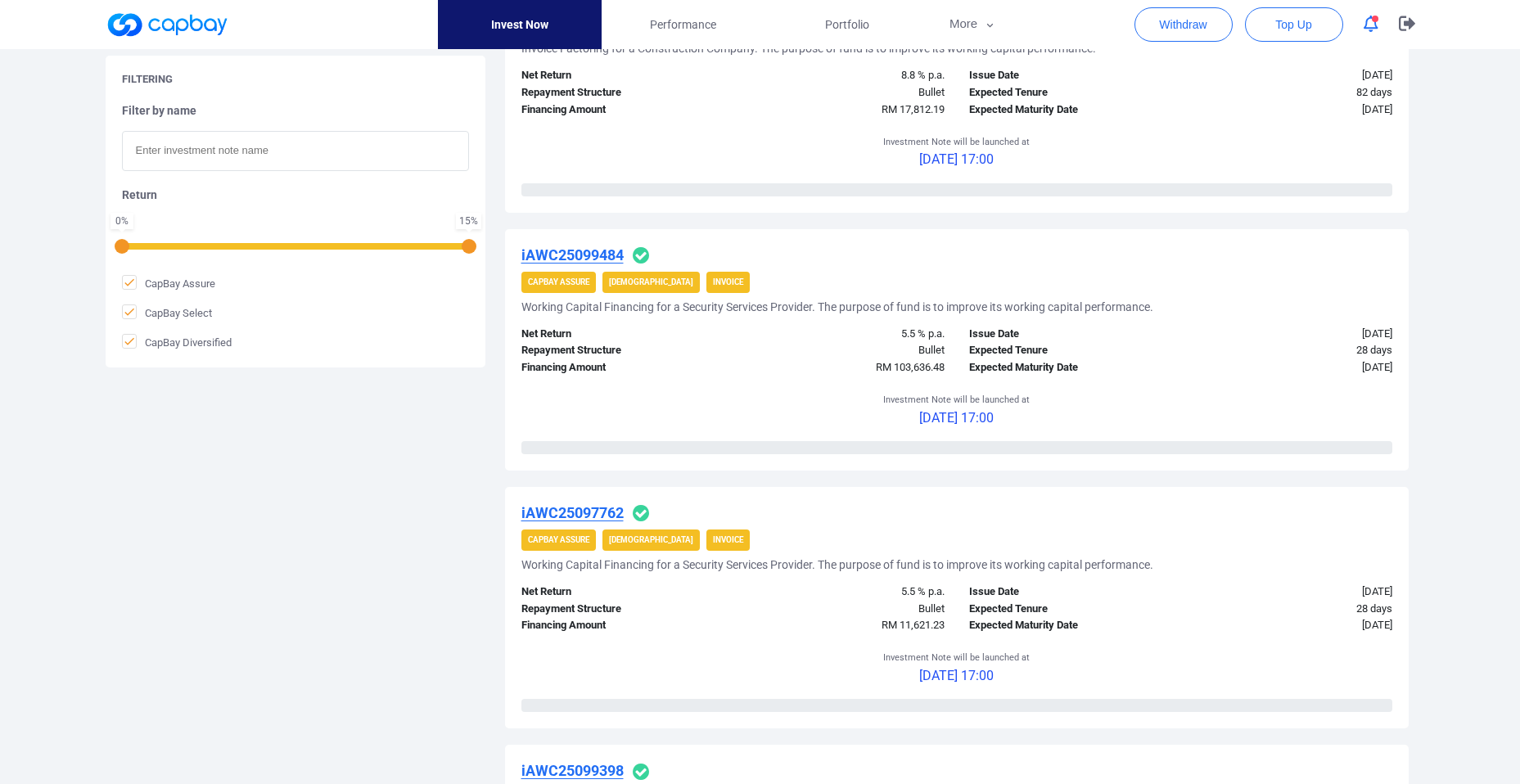
click at [597, 256] on u "iAWC25099484" at bounding box center [572, 254] width 102 height 17
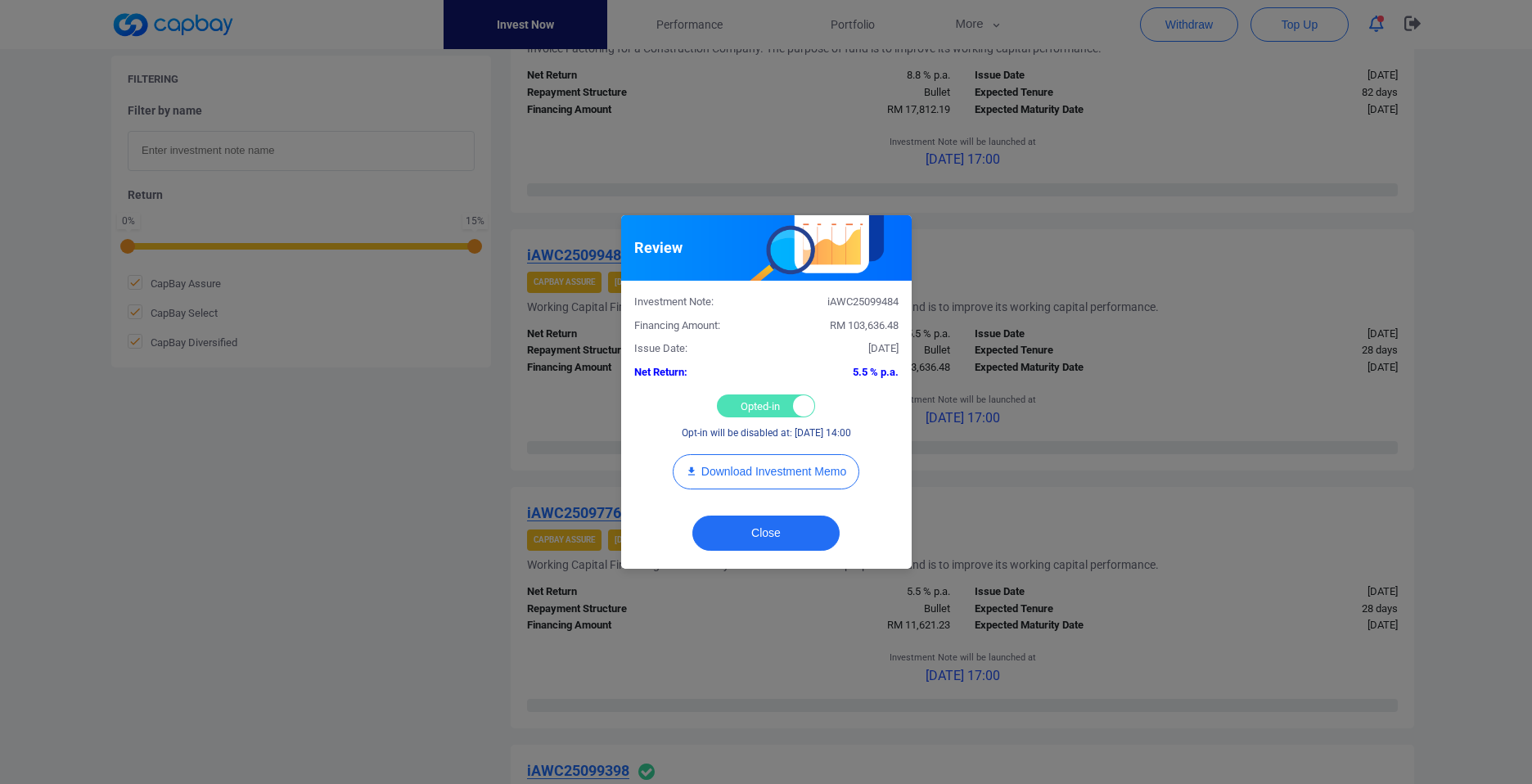
click at [762, 409] on div "Opted-in Opted-out" at bounding box center [765, 406] width 98 height 23
checkbox input "false"
click at [761, 530] on button "Close" at bounding box center [765, 532] width 147 height 35
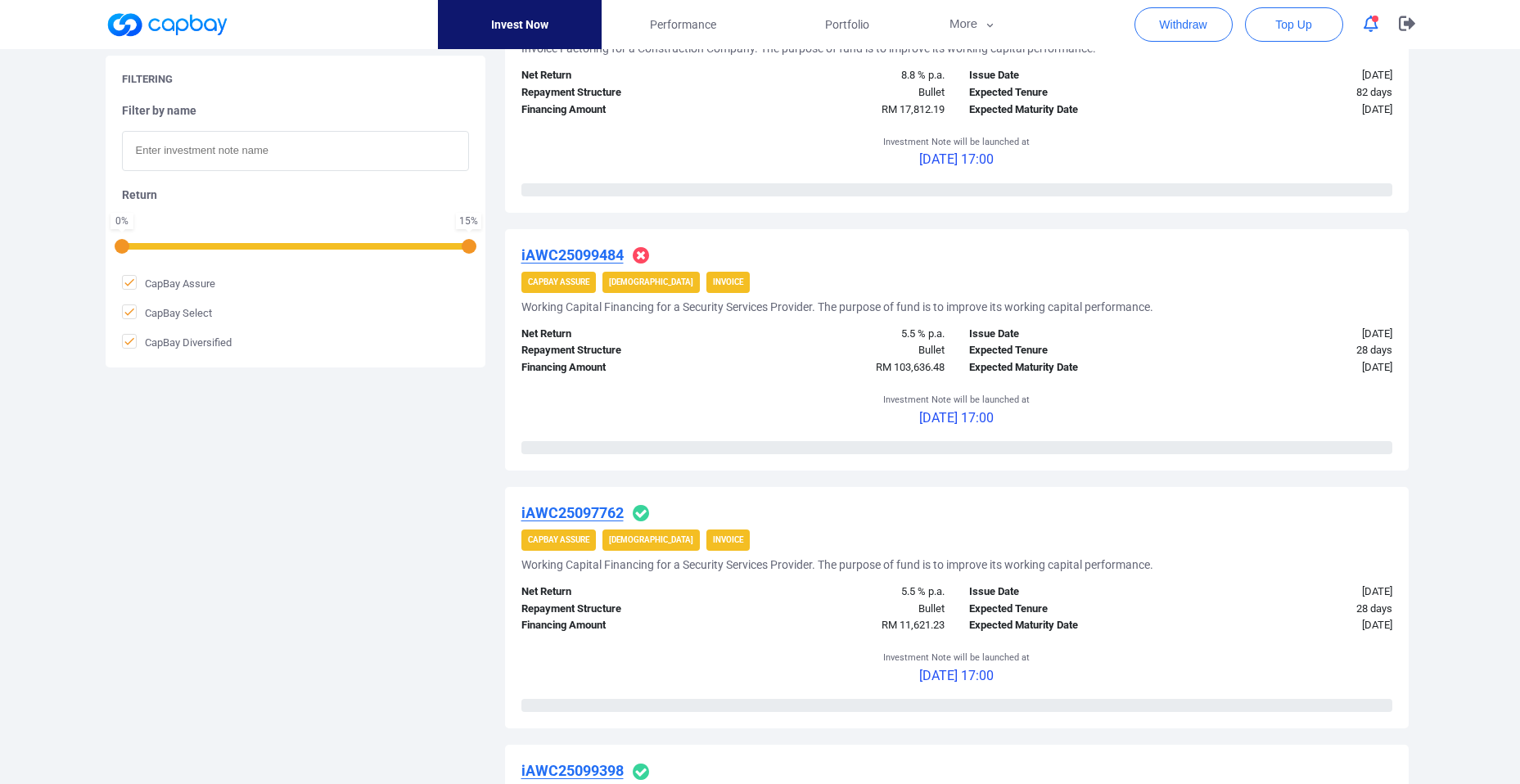
click at [589, 512] on u "iAWC25097762" at bounding box center [572, 513] width 102 height 17
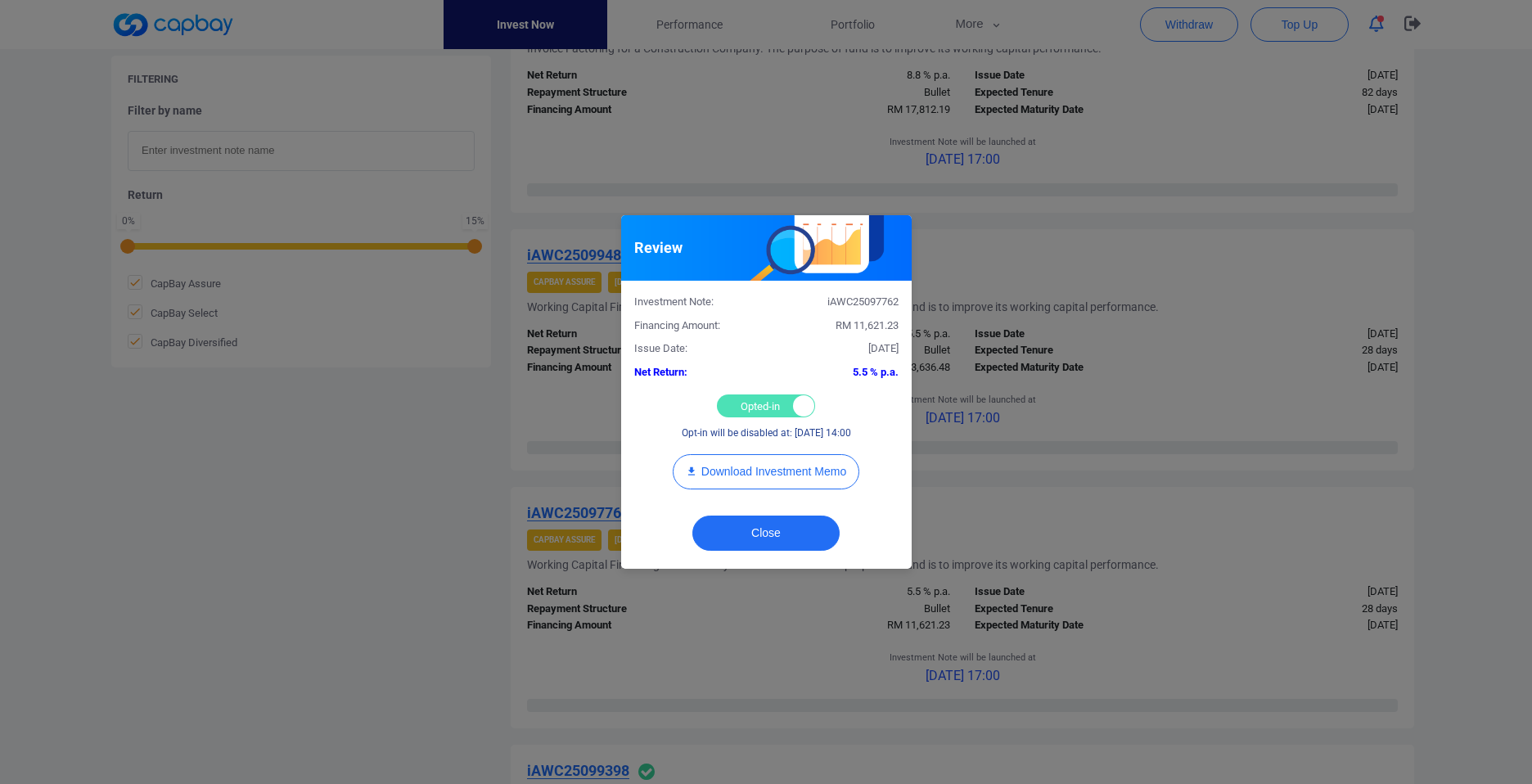
click at [741, 410] on div "Opted-in Opted-out" at bounding box center [765, 406] width 98 height 23
checkbox input "false"
click at [755, 545] on button "Close" at bounding box center [765, 532] width 147 height 35
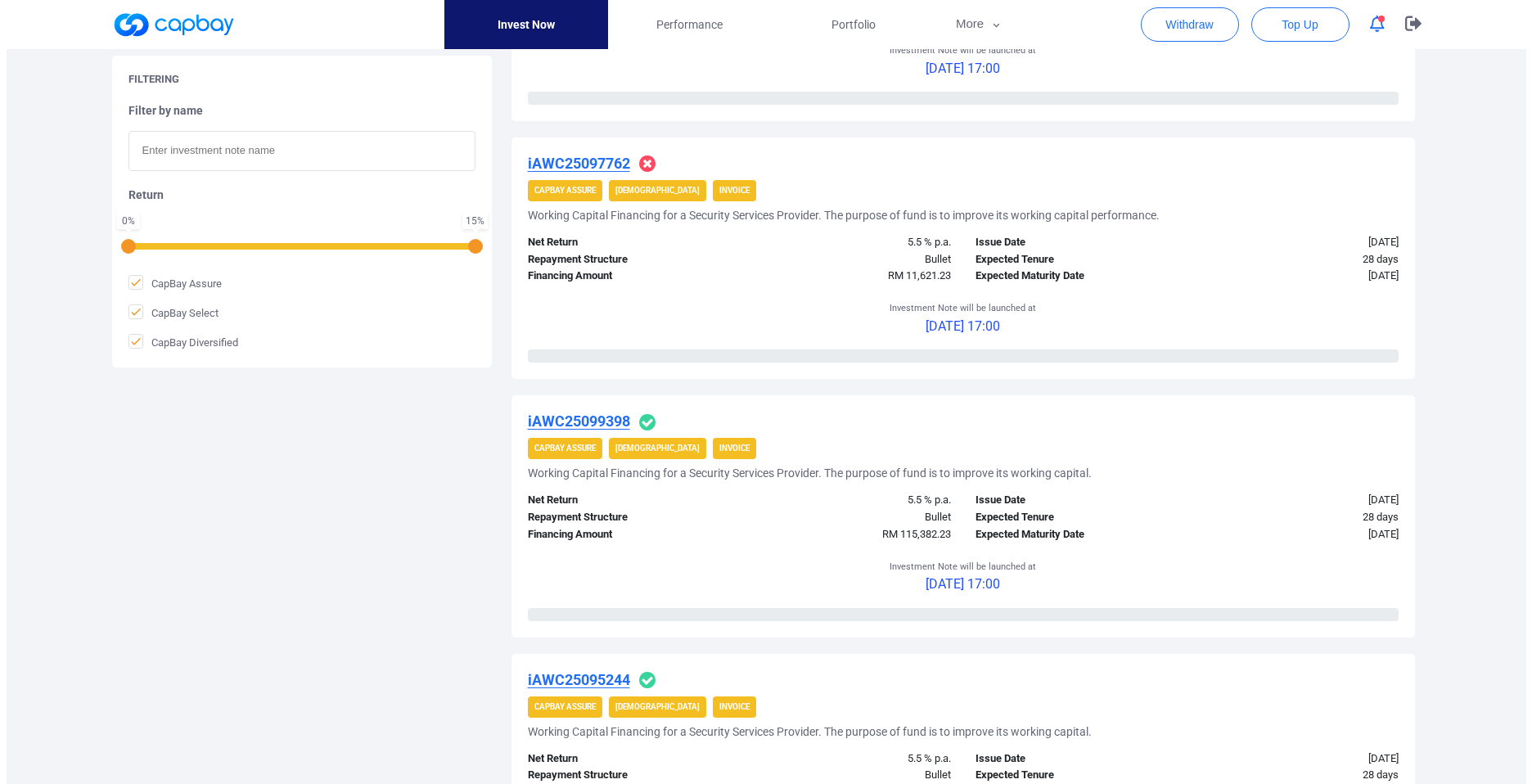
scroll to position [1293, 0]
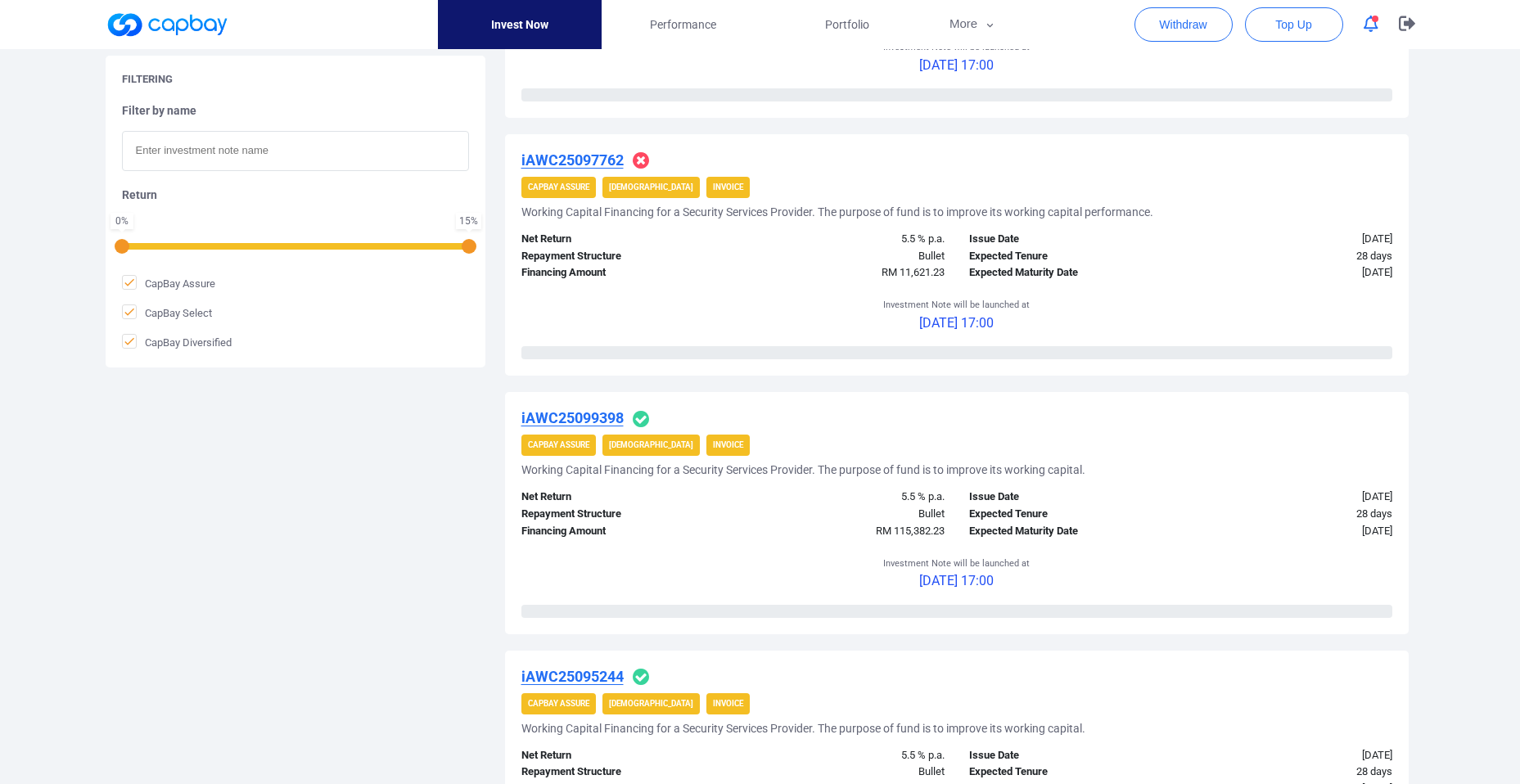
click at [579, 415] on u "iAWC25099398" at bounding box center [572, 417] width 102 height 17
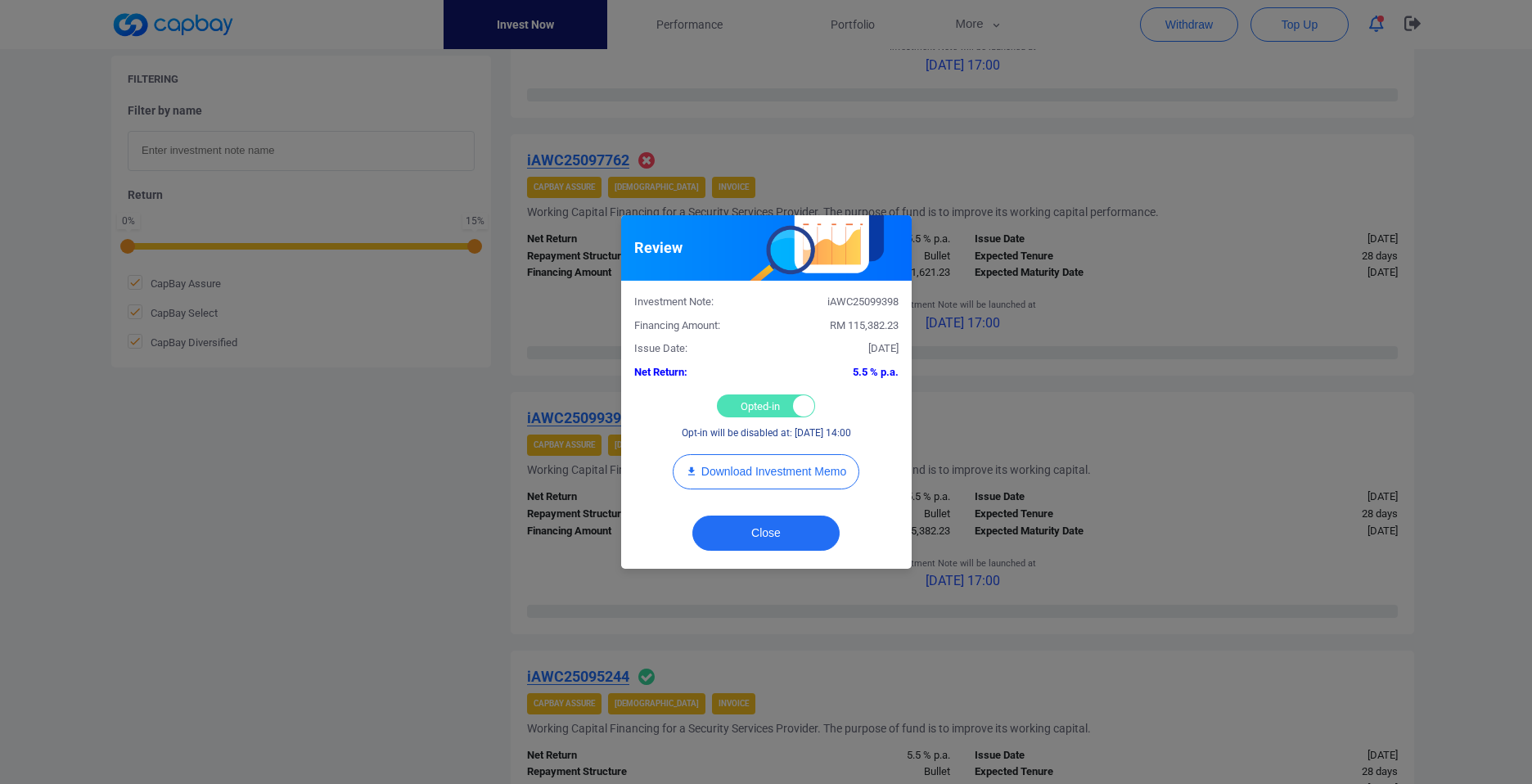
click at [750, 408] on div "Opted-in Opted-out" at bounding box center [765, 406] width 98 height 23
checkbox input "false"
click at [751, 531] on button "Close" at bounding box center [765, 532] width 147 height 35
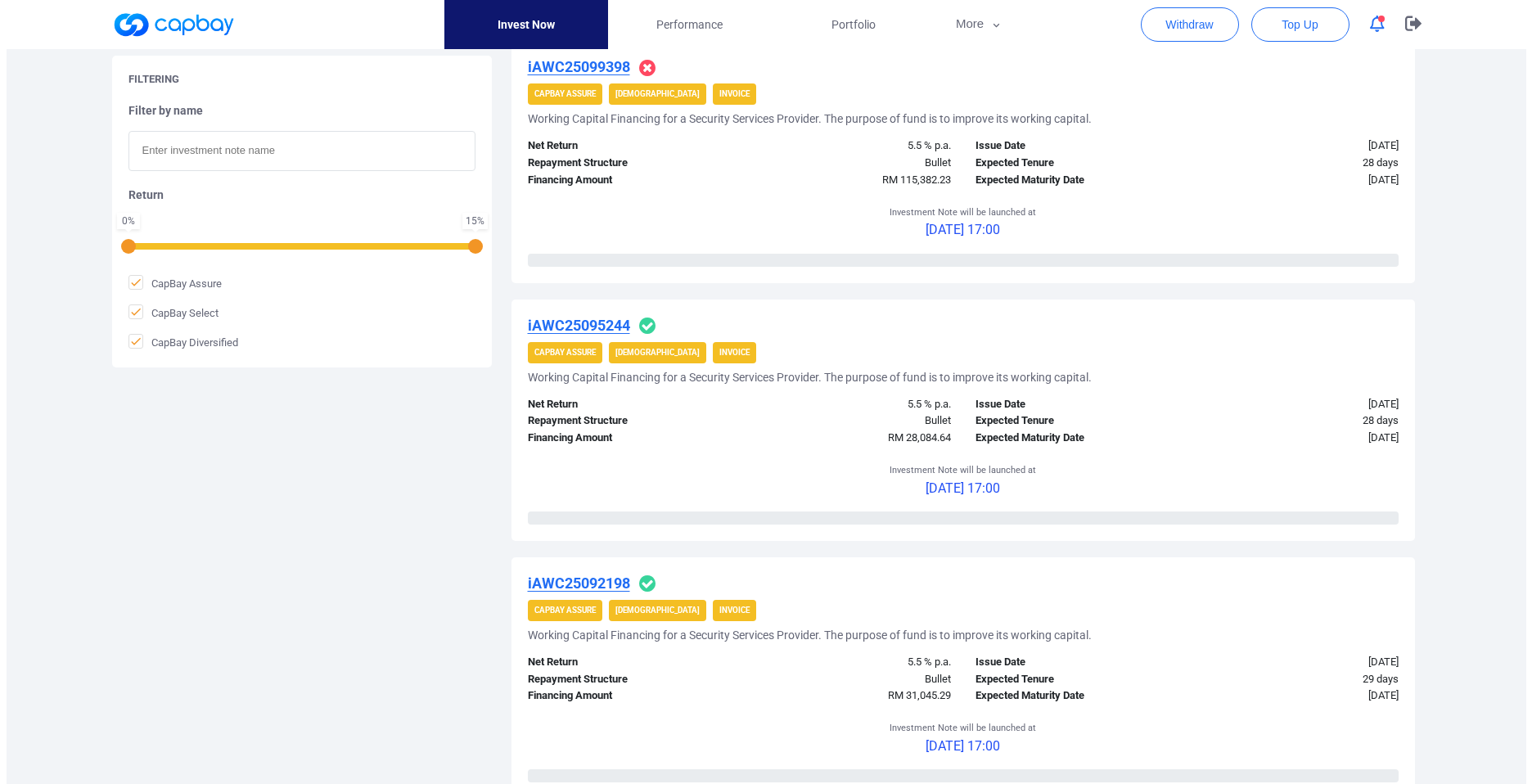
scroll to position [1646, 0]
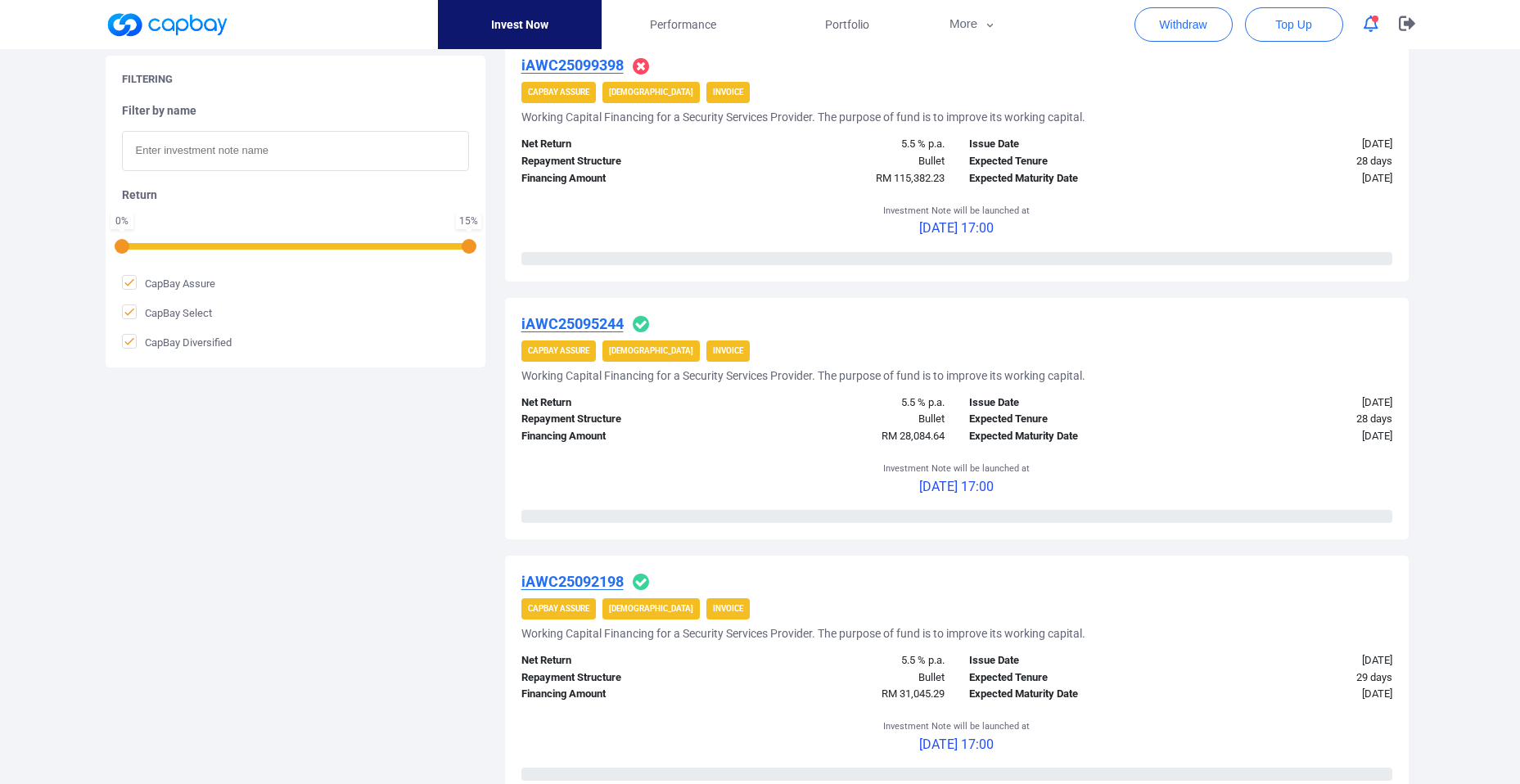
click at [574, 327] on u "iAWC25095244" at bounding box center [572, 323] width 102 height 17
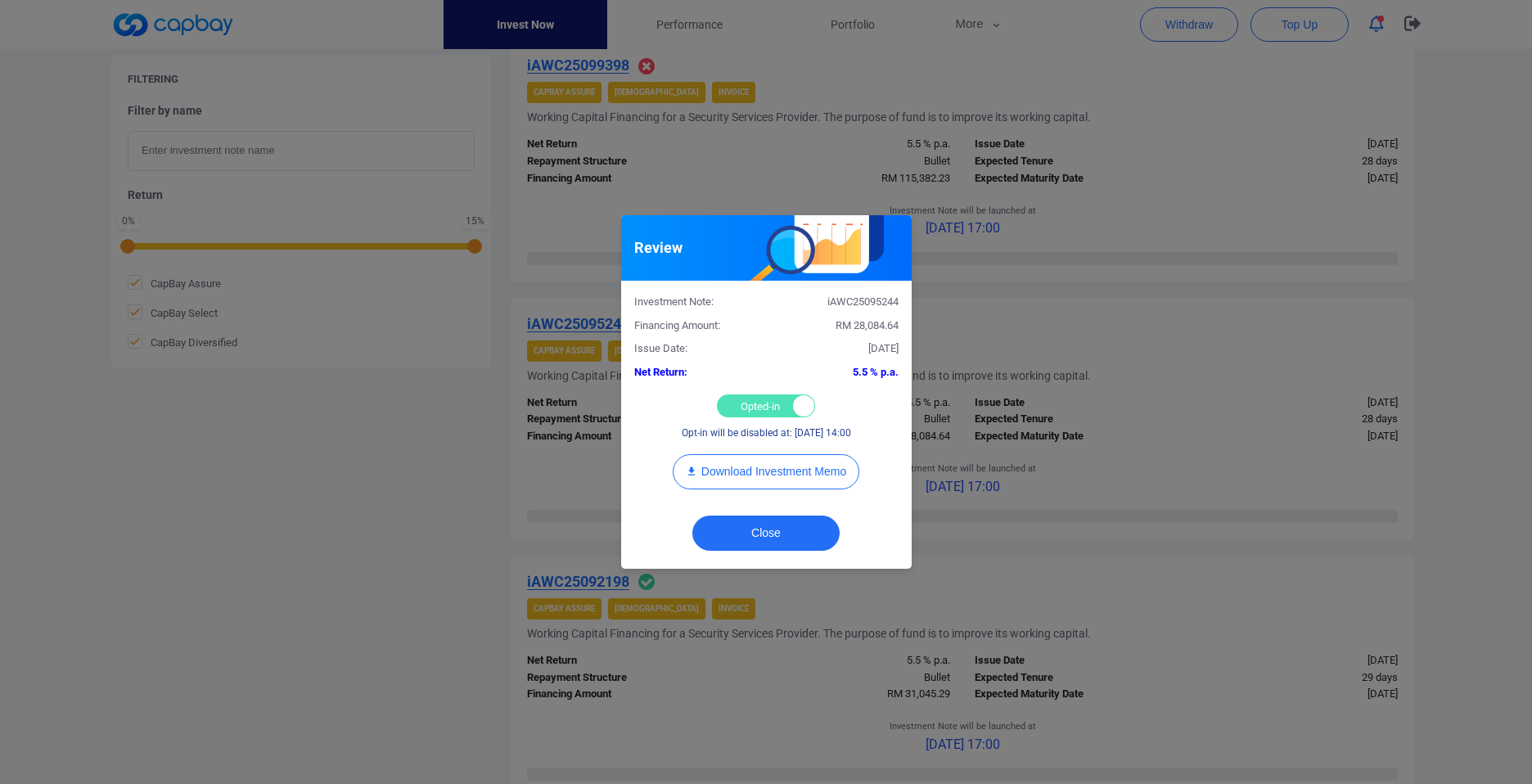
click at [745, 409] on div "Opted-in Opted-out" at bounding box center [765, 406] width 98 height 23
checkbox input "false"
click at [767, 536] on button "Close" at bounding box center [765, 532] width 147 height 35
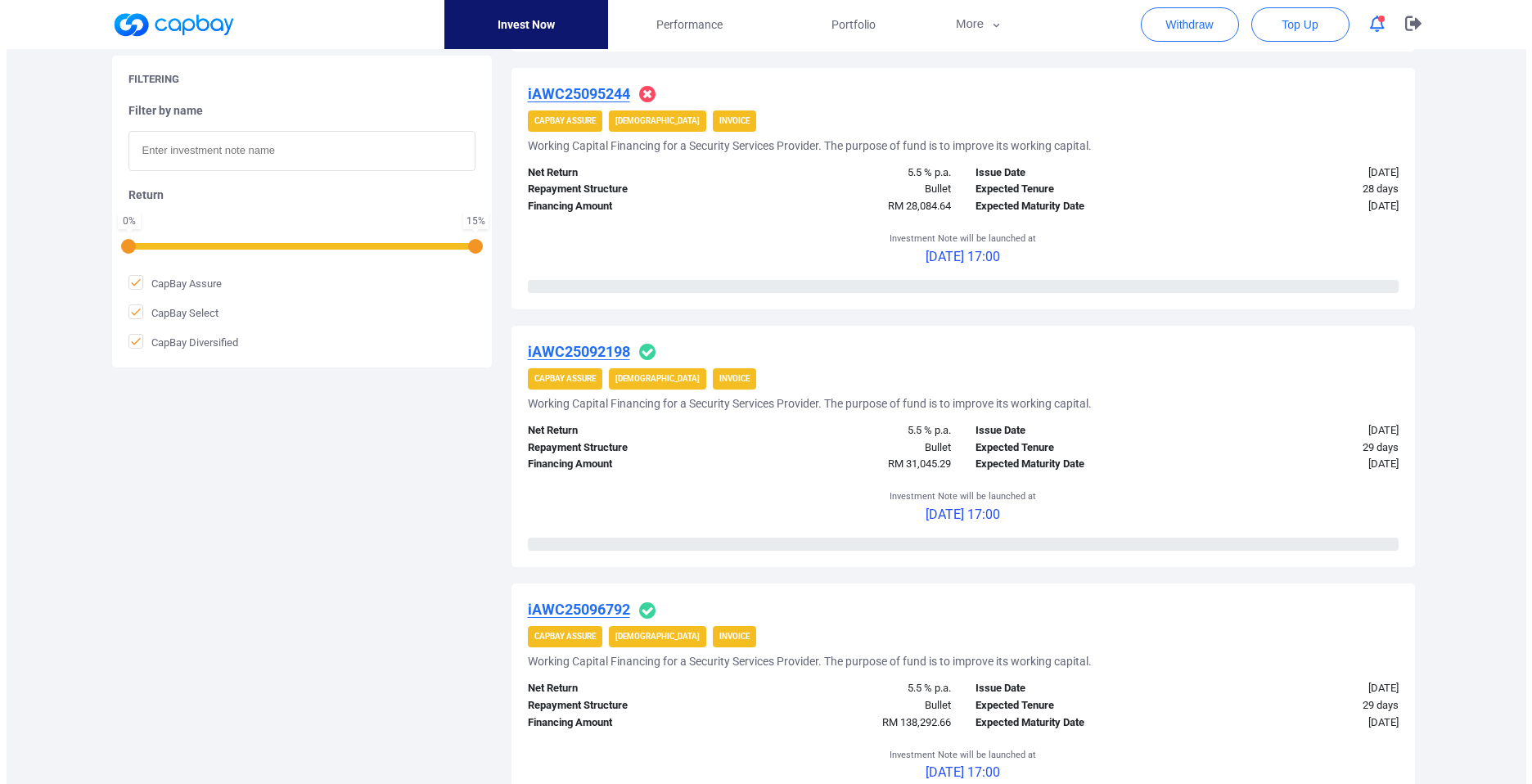
scroll to position [1881, 0]
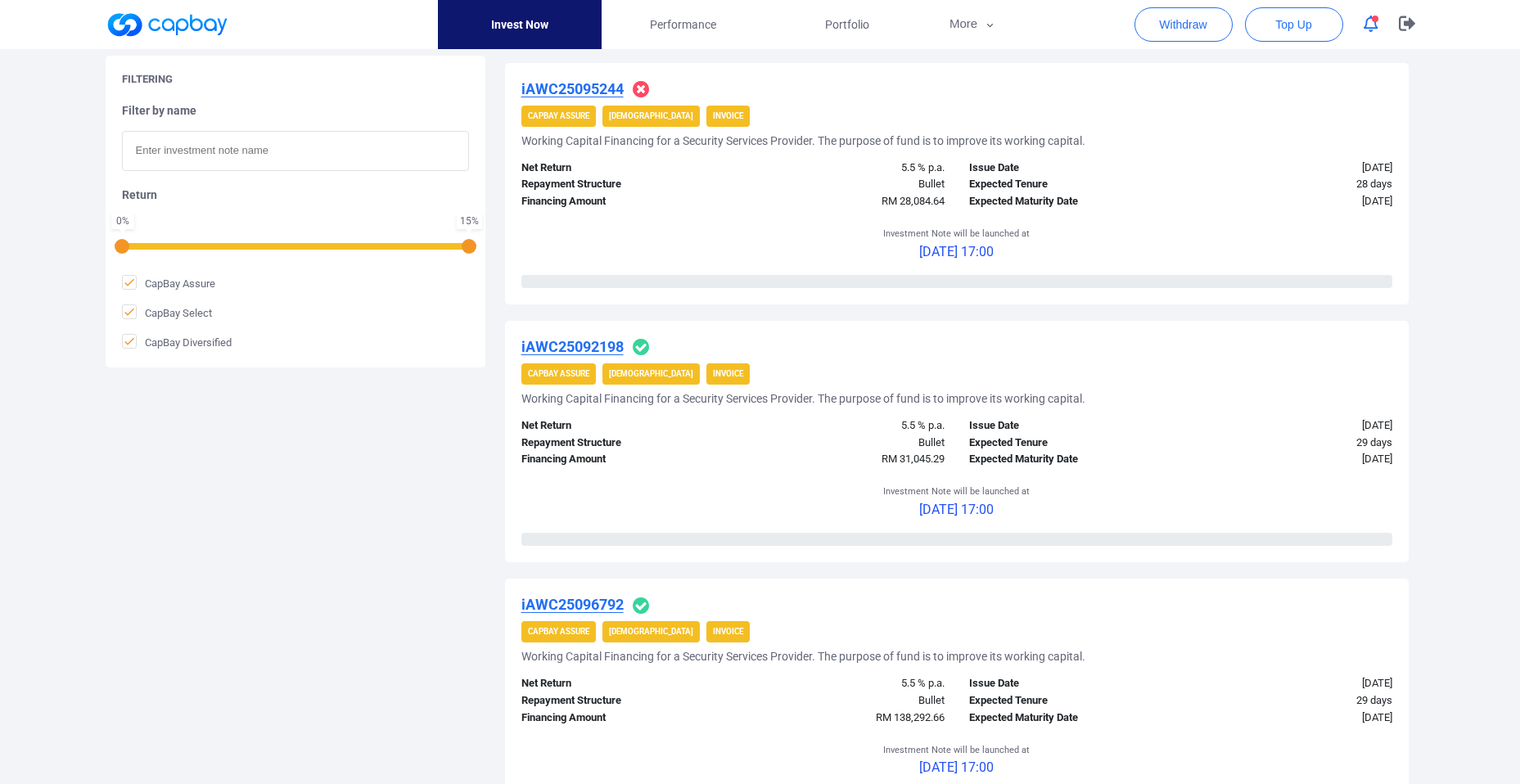
click at [572, 349] on u "iAWC25092198" at bounding box center [572, 346] width 102 height 17
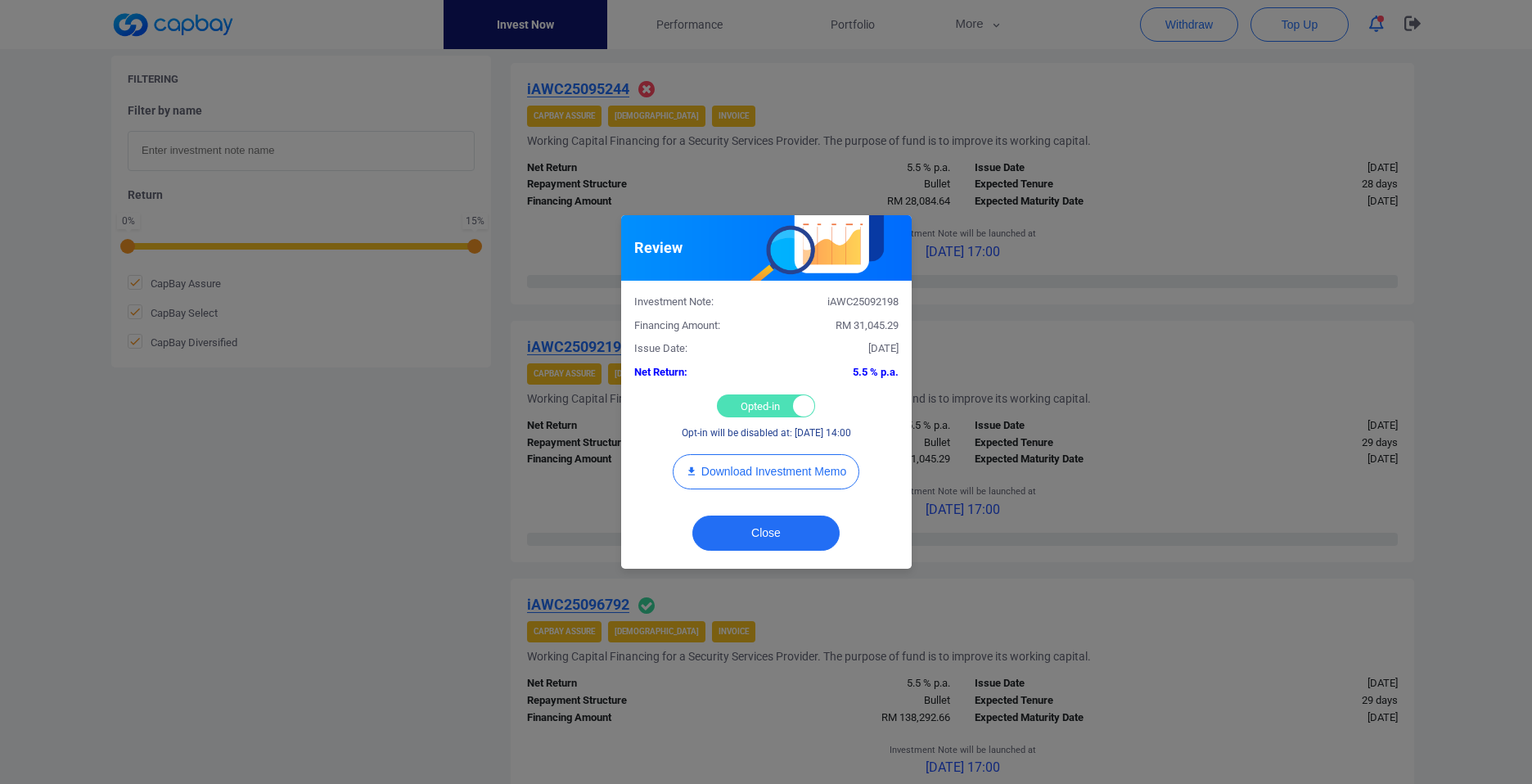
click at [760, 406] on div "Opted-in Opted-out" at bounding box center [765, 406] width 98 height 23
checkbox input "false"
click at [782, 525] on button "Close" at bounding box center [765, 532] width 147 height 35
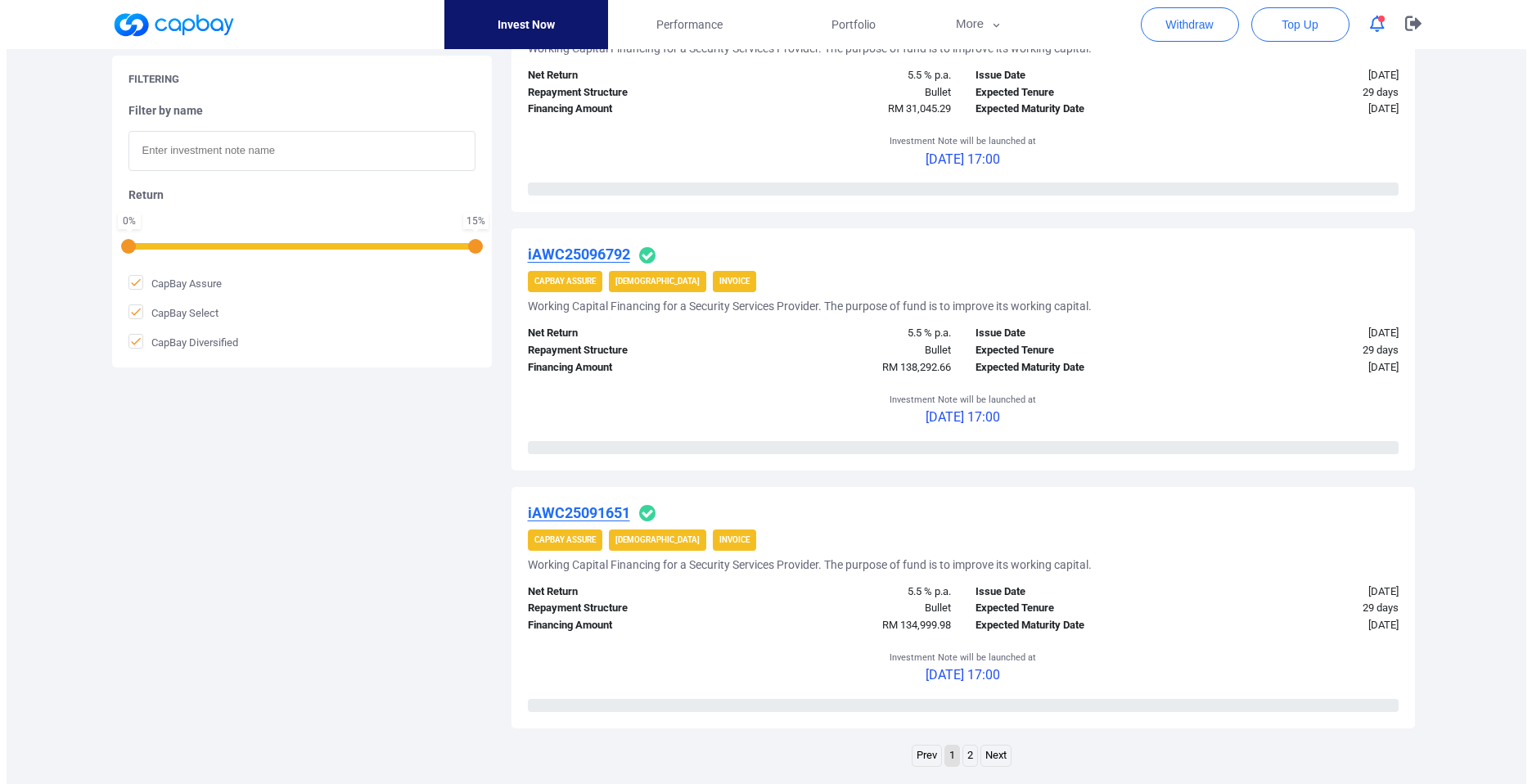
scroll to position [2234, 0]
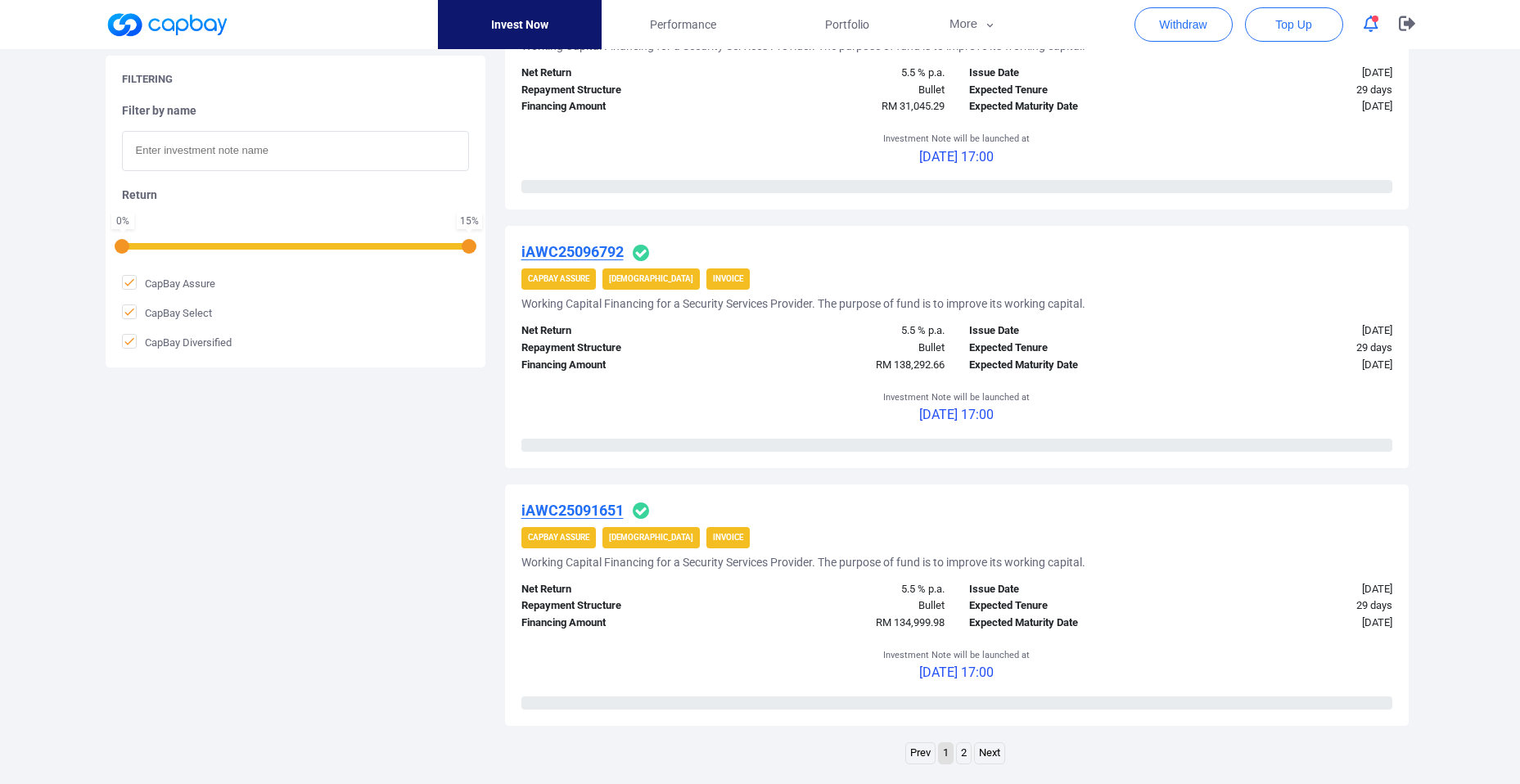
click at [568, 251] on u "iAWC25096792" at bounding box center [572, 251] width 102 height 17
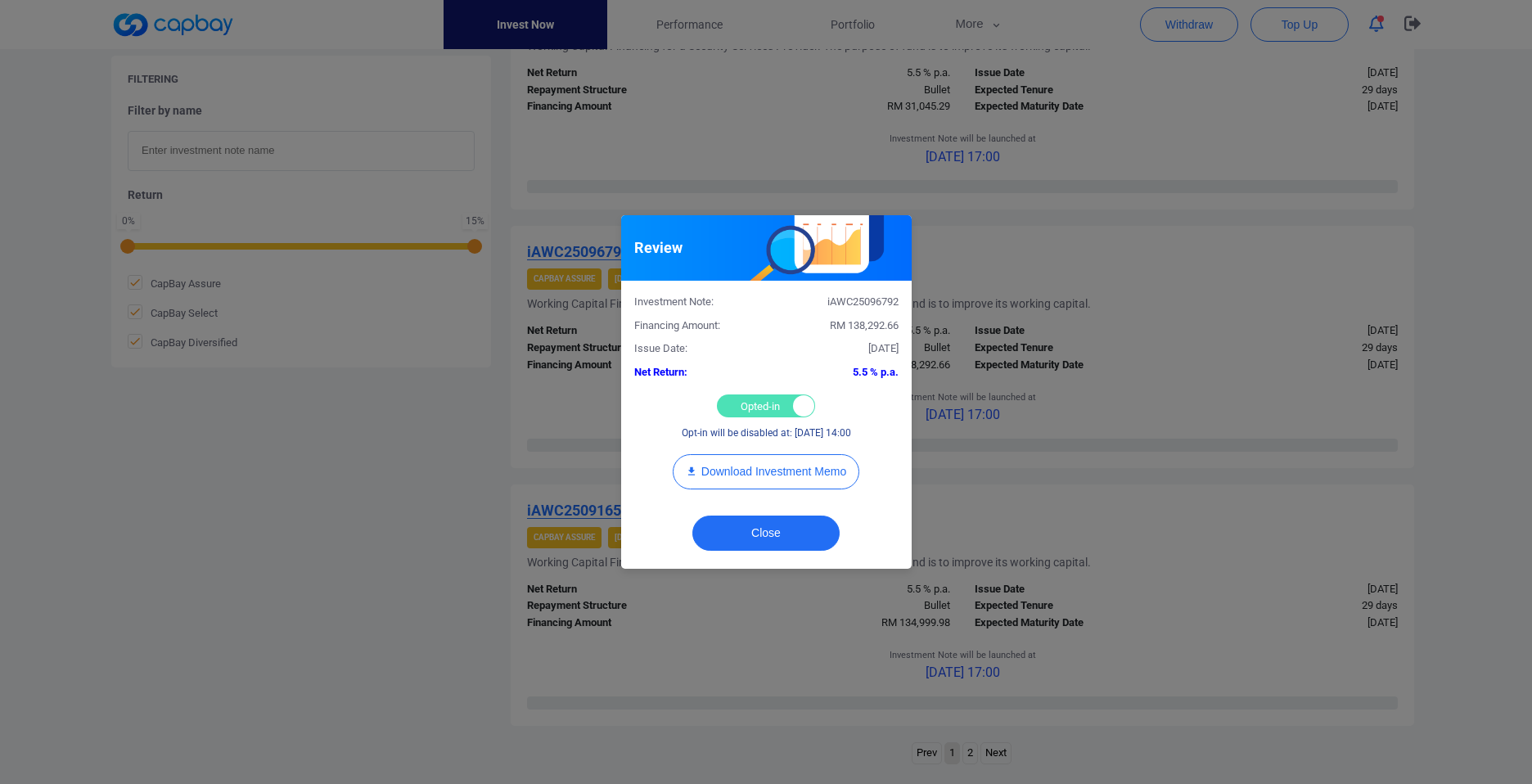
click at [739, 402] on div "Opted-in Opted-out" at bounding box center [765, 406] width 98 height 23
checkbox input "false"
click at [757, 536] on button "Close" at bounding box center [765, 532] width 147 height 35
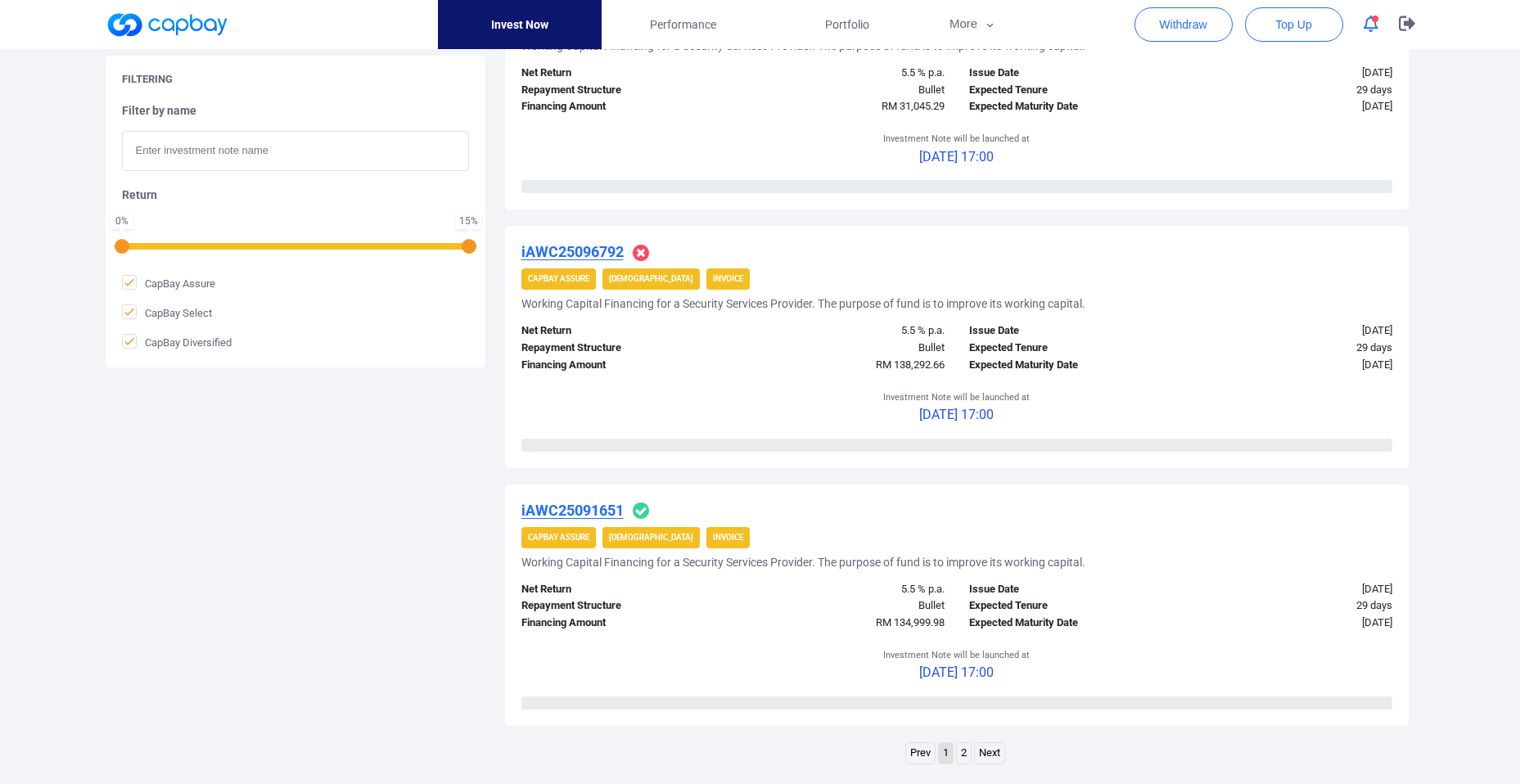
click at [568, 513] on u "iAWC25091651" at bounding box center [572, 510] width 102 height 17
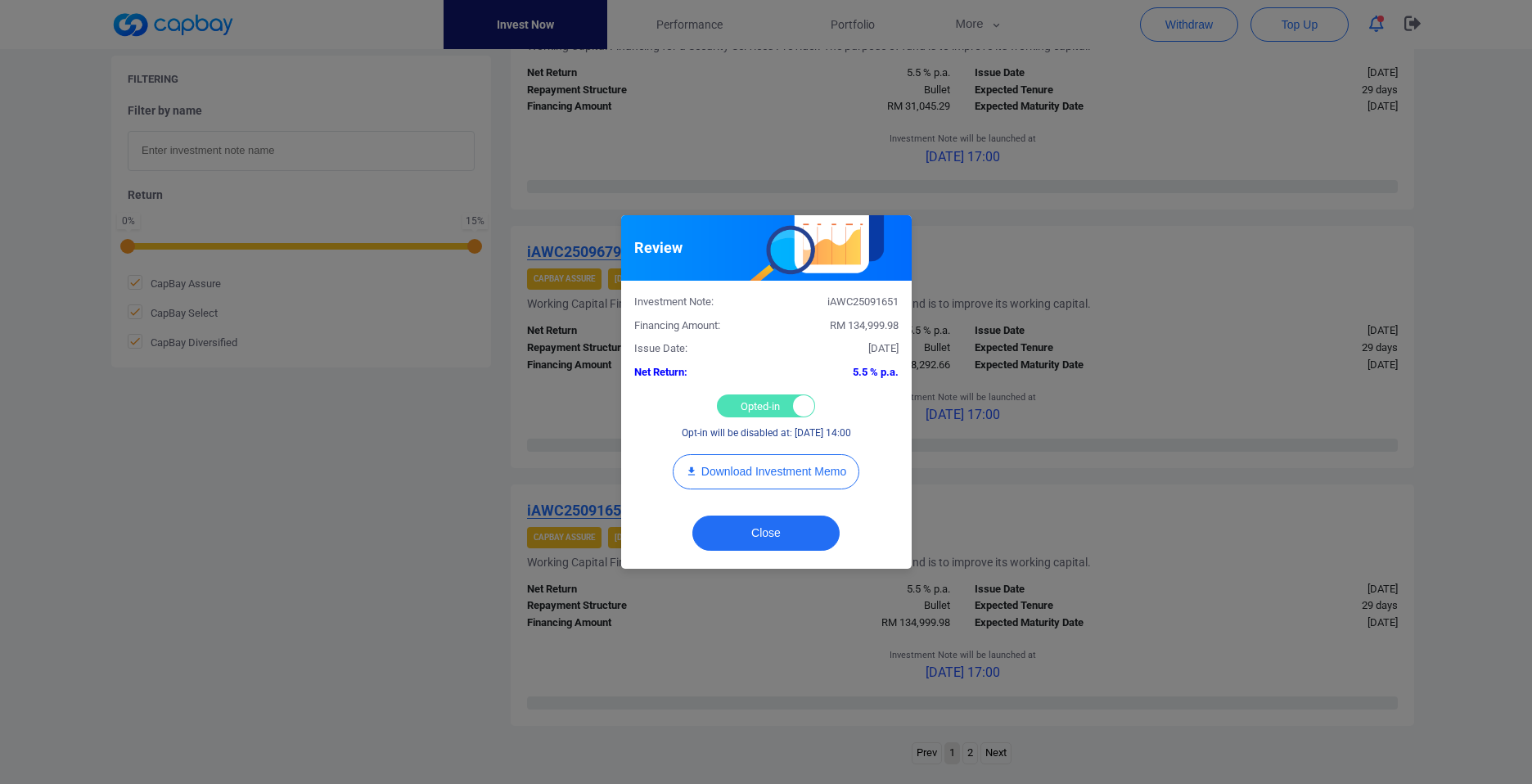
click at [748, 406] on div "Opted-in Opted-out" at bounding box center [765, 406] width 98 height 23
checkbox input "false"
click at [787, 536] on button "Close" at bounding box center [765, 532] width 147 height 35
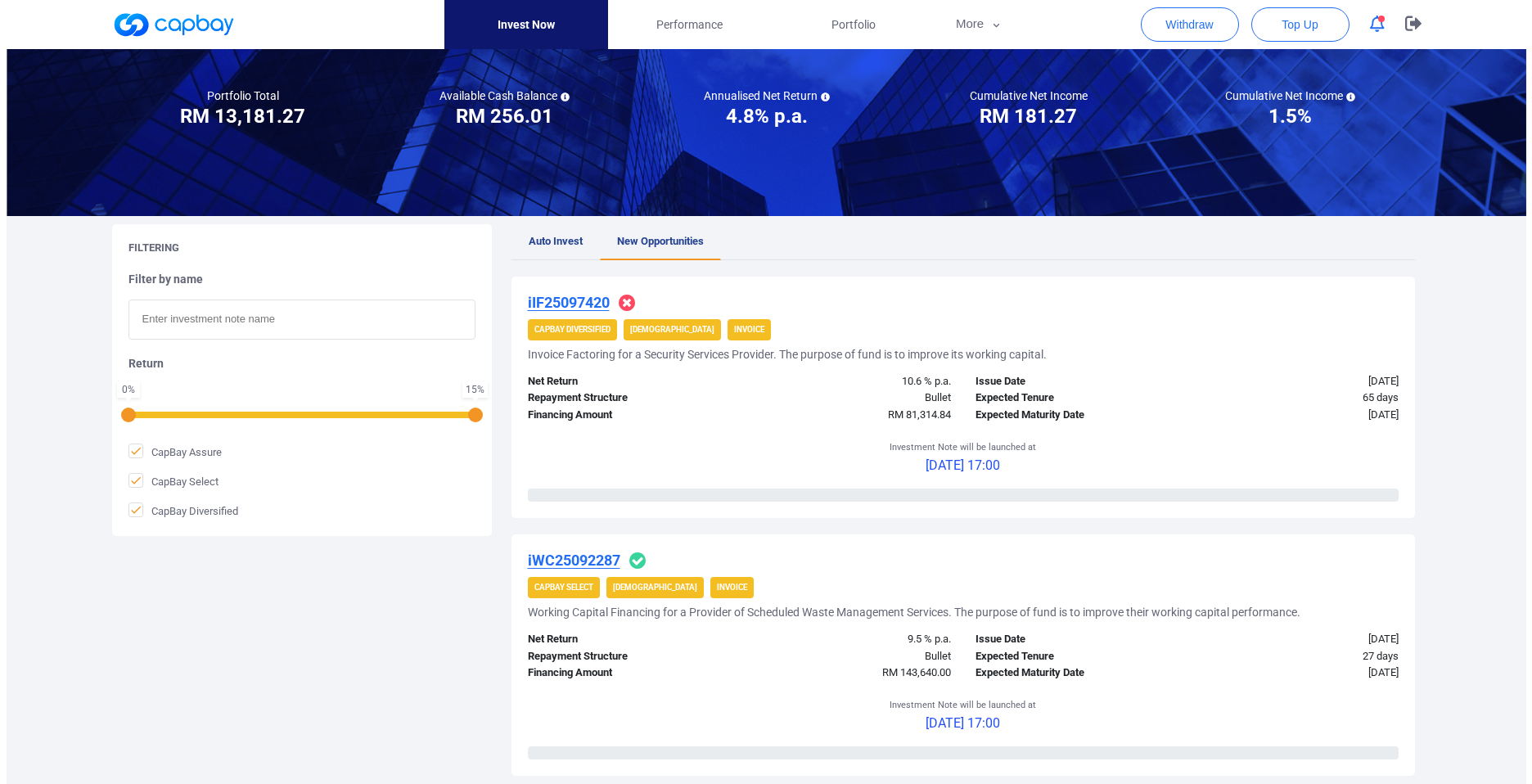
scroll to position [0, 0]
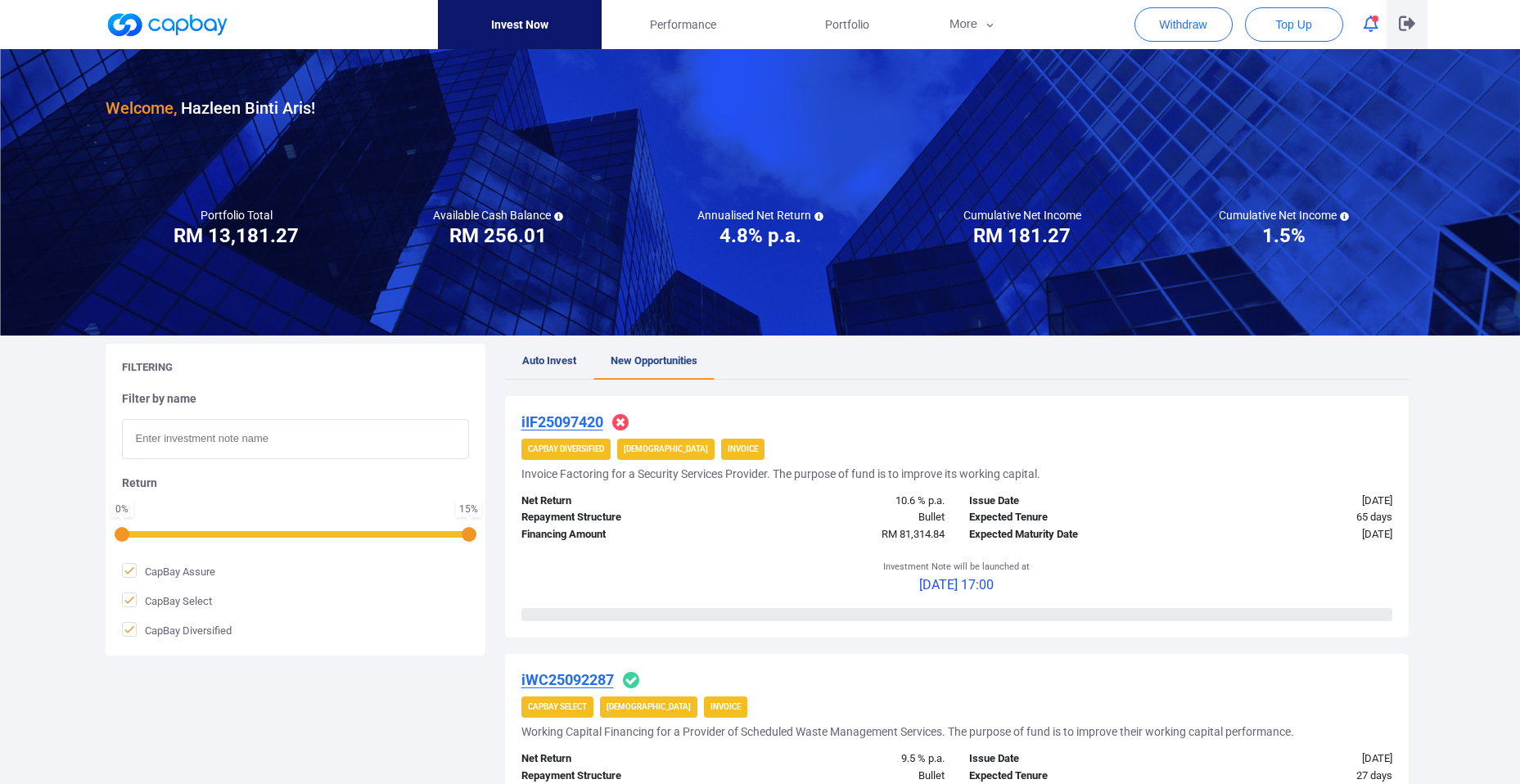
click at [1409, 26] on icon "button" at bounding box center [1406, 24] width 16 height 15
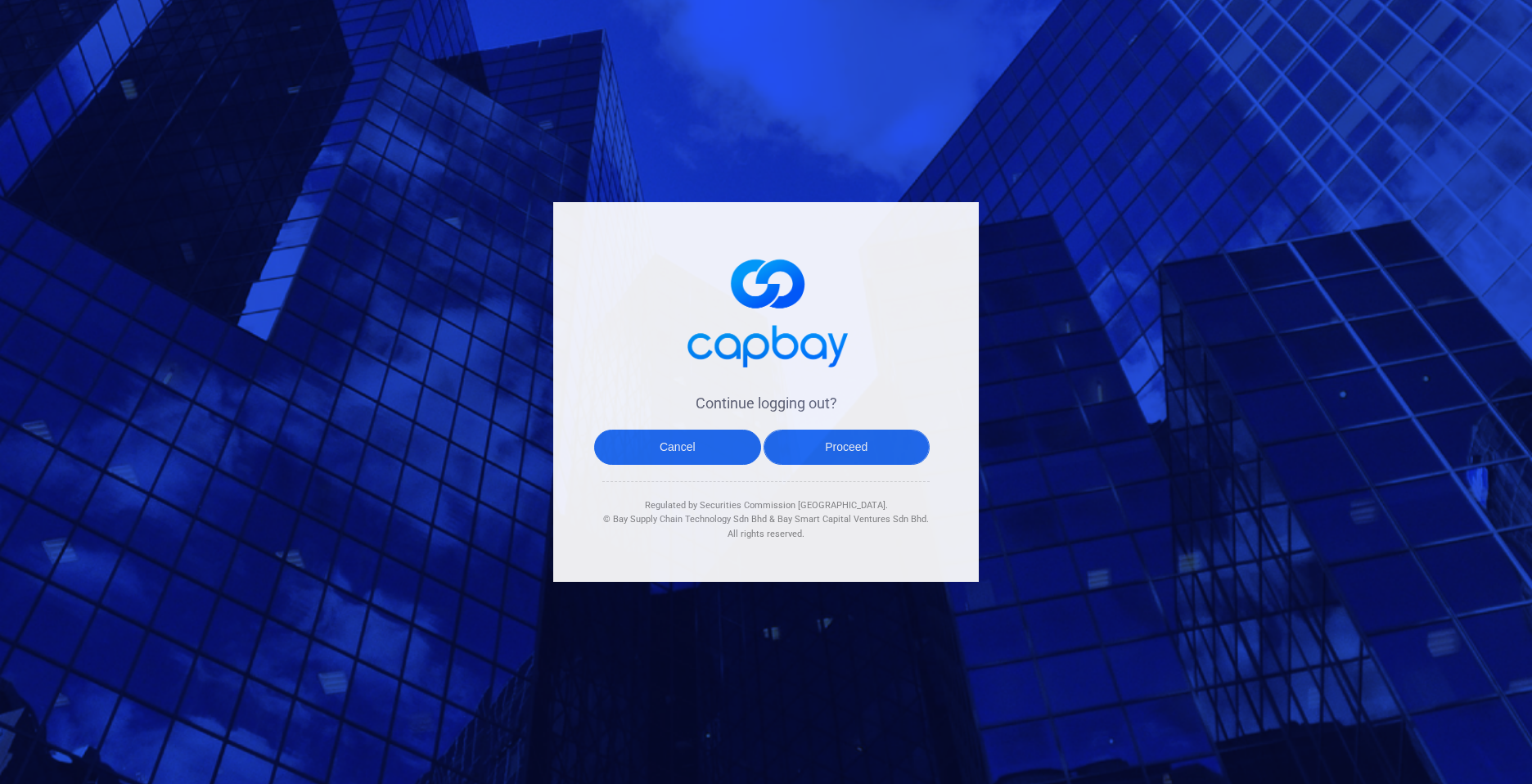
click at [886, 438] on button "Proceed" at bounding box center [847, 447] width 167 height 35
